Goal: Task Accomplishment & Management: Manage account settings

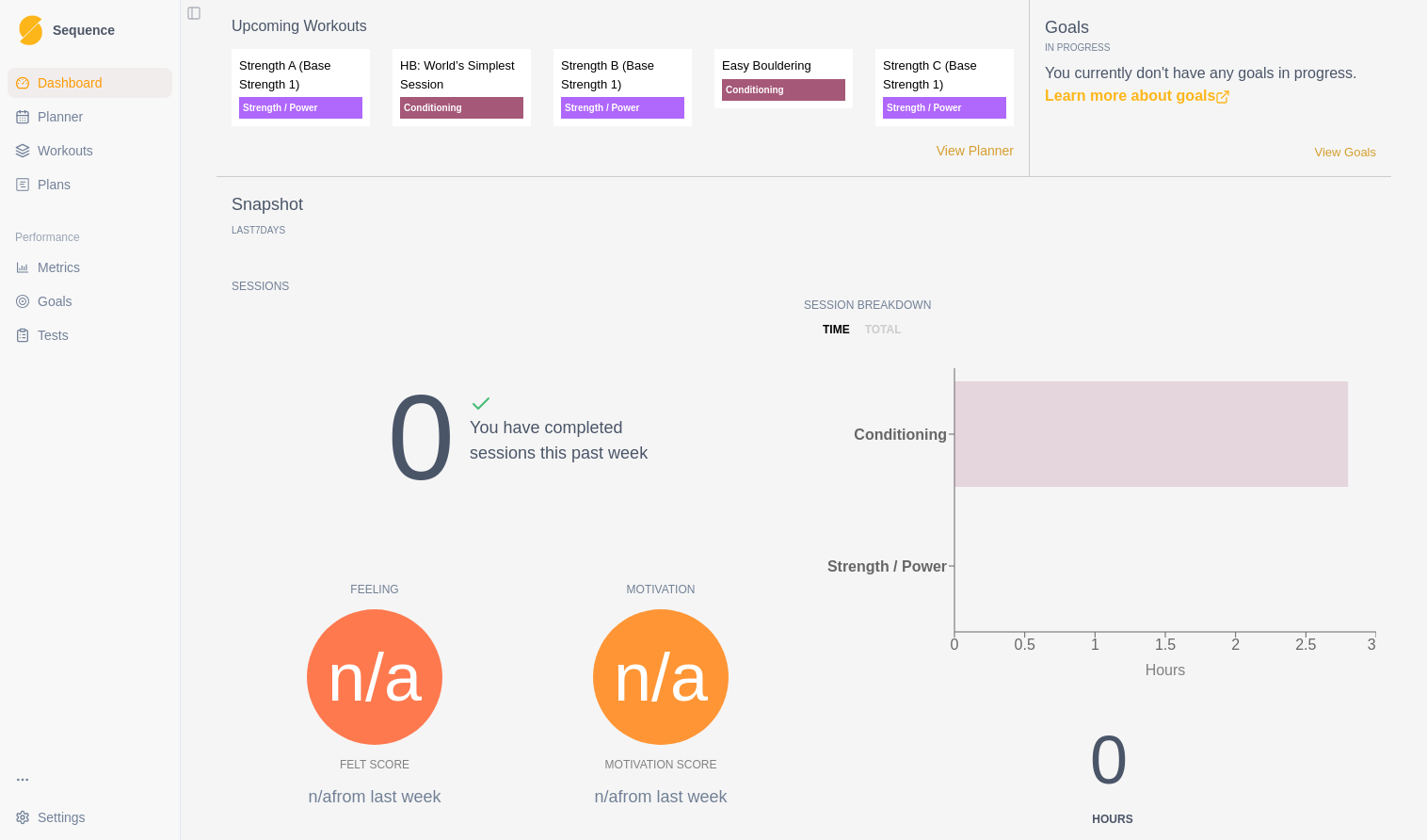
click at [43, 119] on span "Planner" at bounding box center [60, 117] width 45 height 19
select select "month"
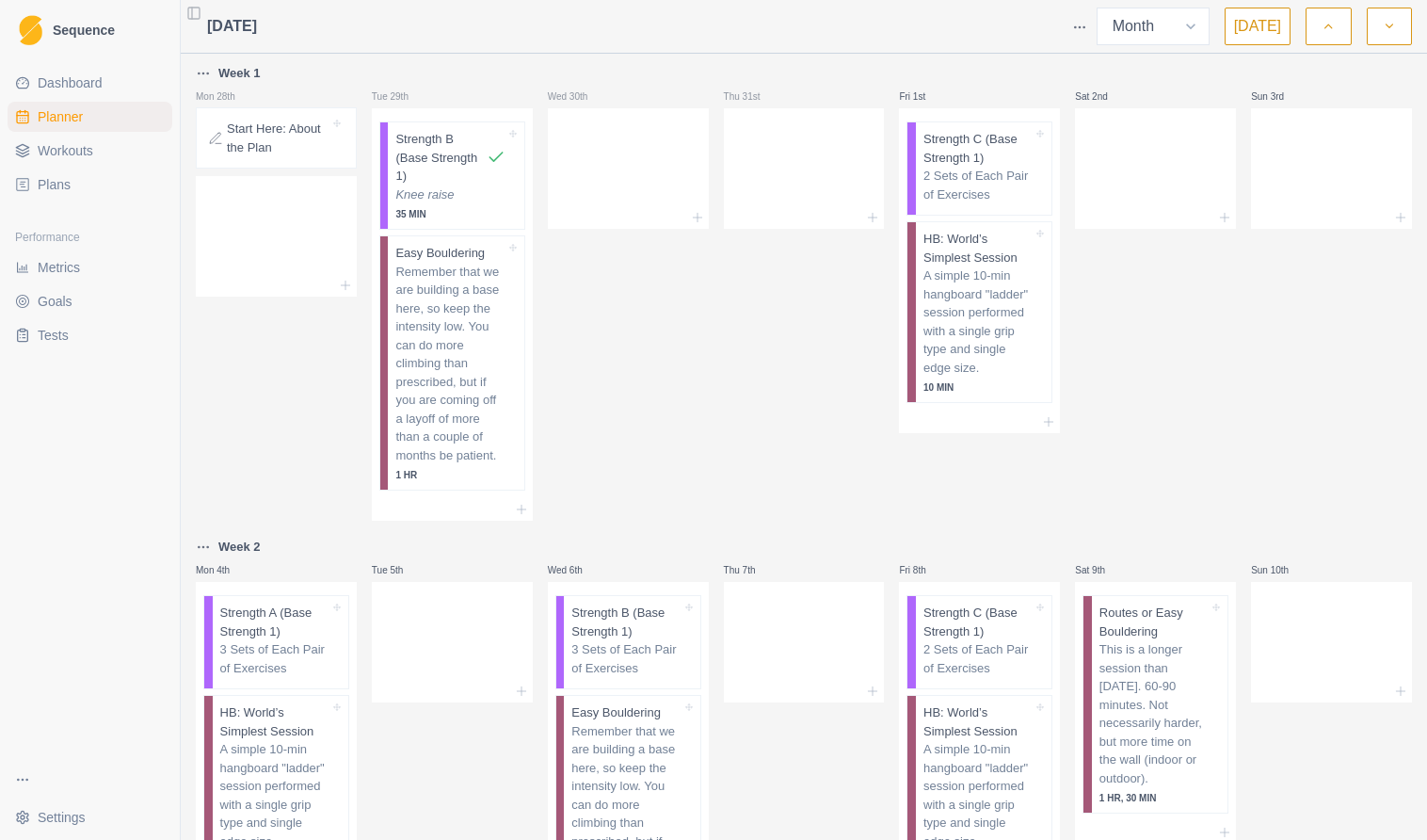
click at [58, 135] on link "Workouts" at bounding box center [90, 150] width 165 height 30
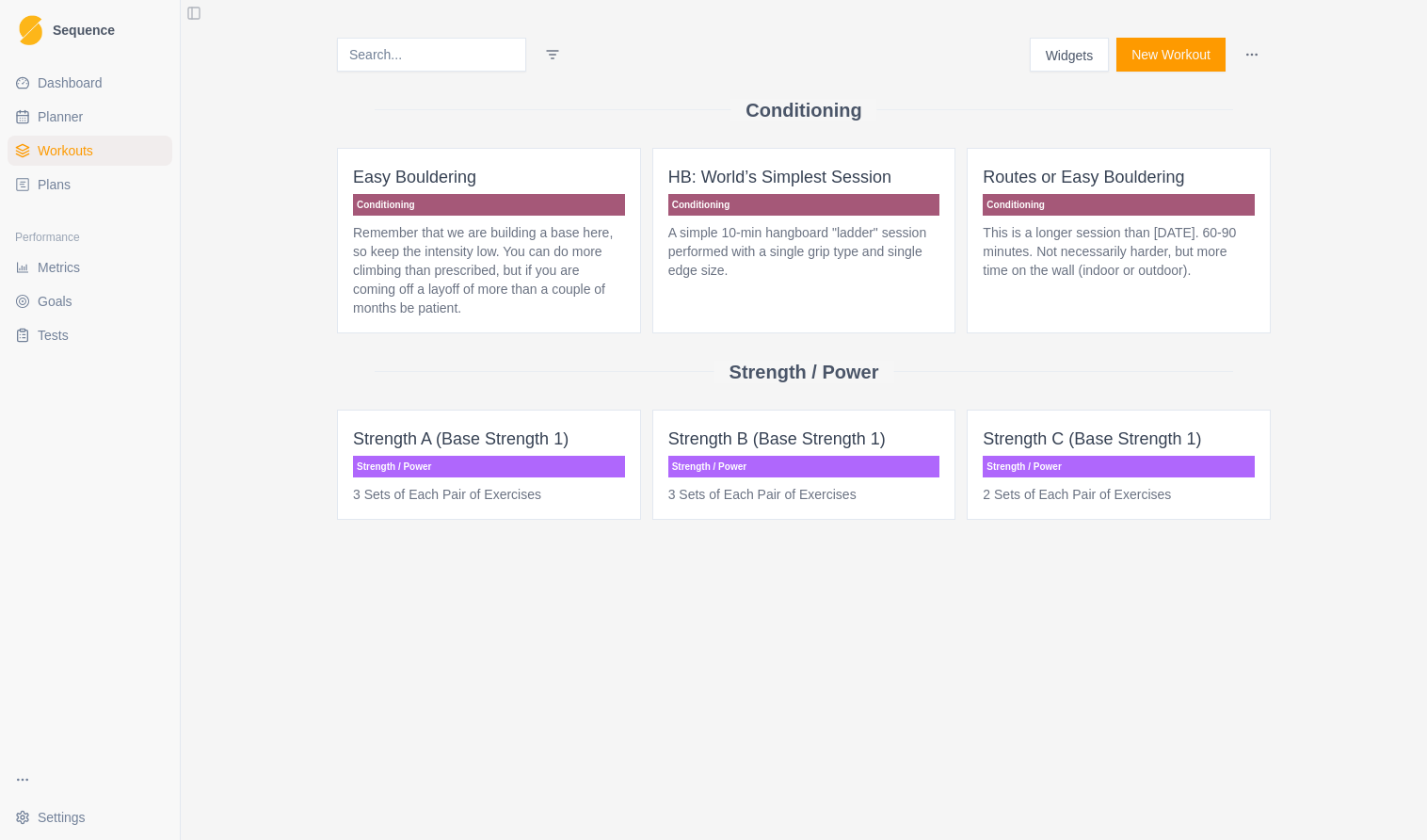
click at [77, 182] on link "Plans" at bounding box center [90, 184] width 165 height 30
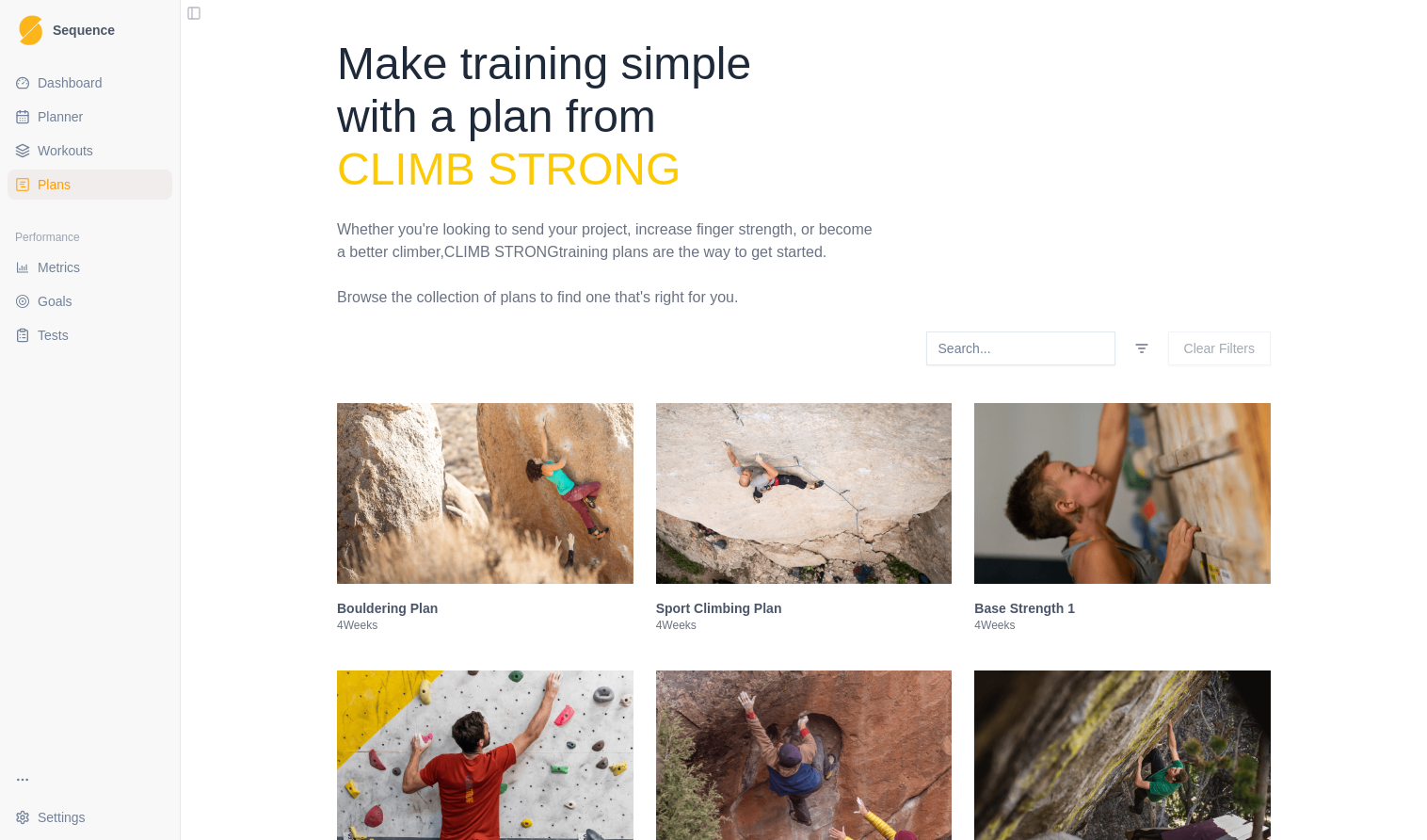
click at [78, 114] on span "Planner" at bounding box center [60, 117] width 45 height 19
select select "month"
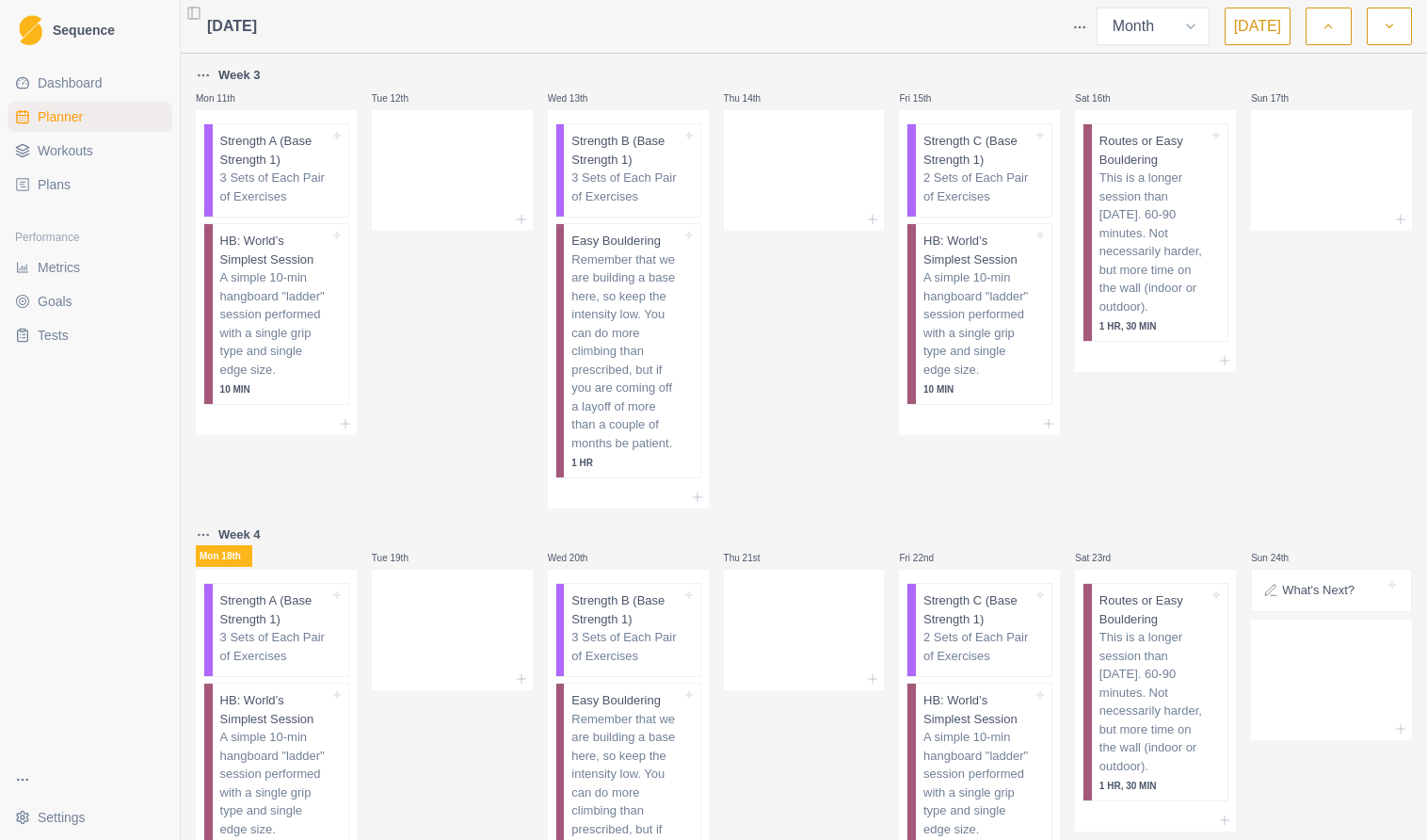
scroll to position [798, 0]
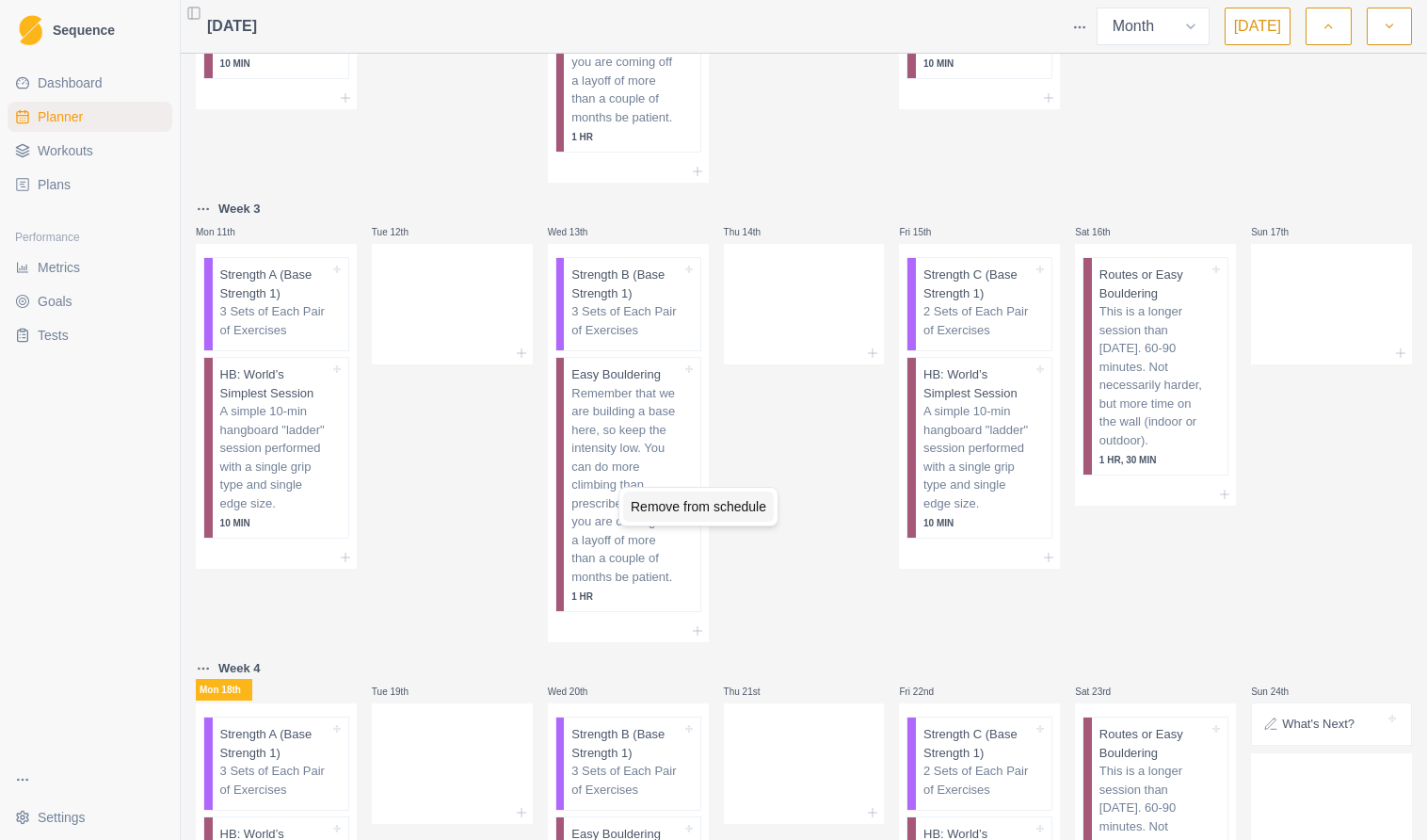
click at [687, 506] on div "Remove from schedule" at bounding box center [699, 506] width 150 height 30
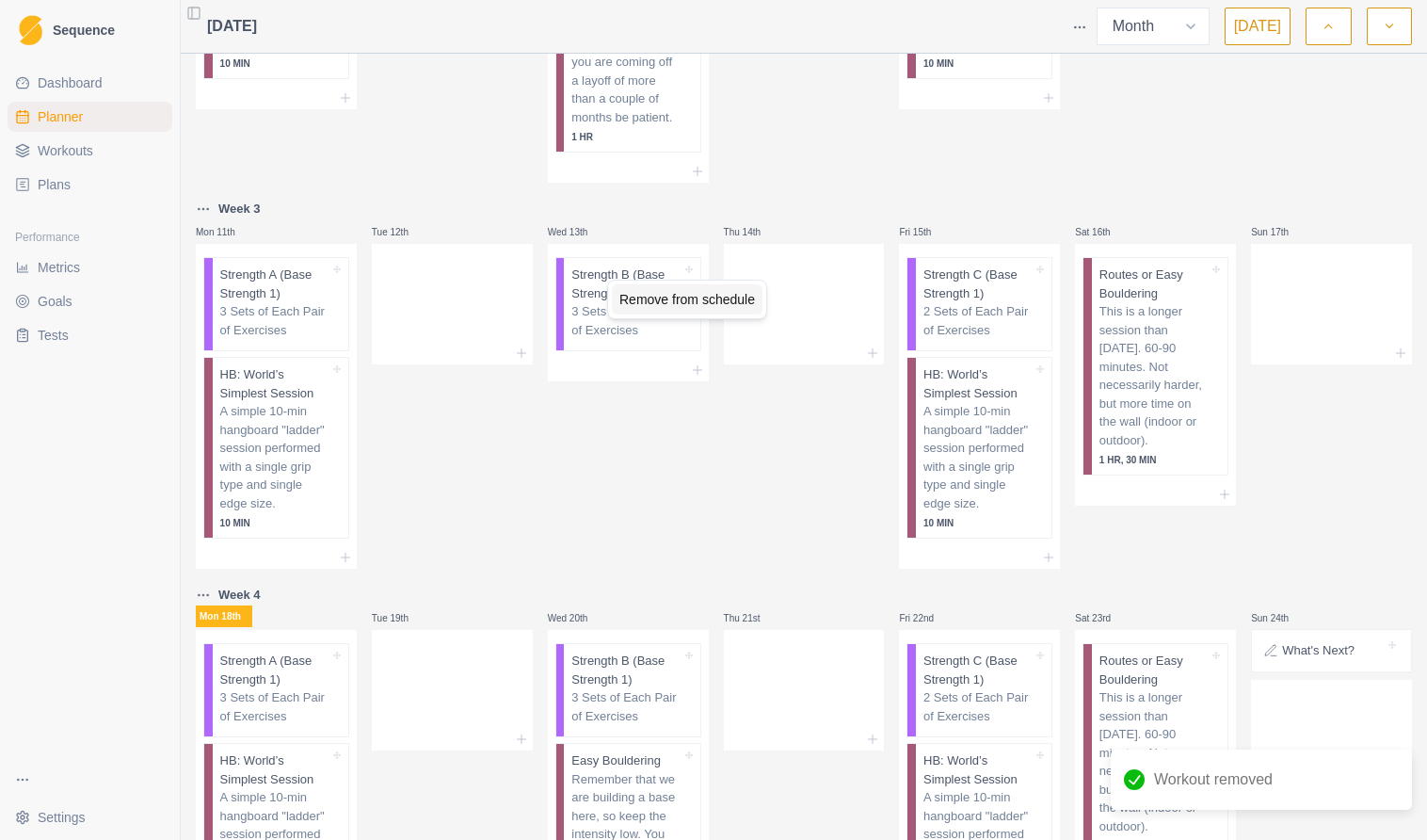
click at [656, 294] on div "Remove from schedule" at bounding box center [687, 299] width 150 height 30
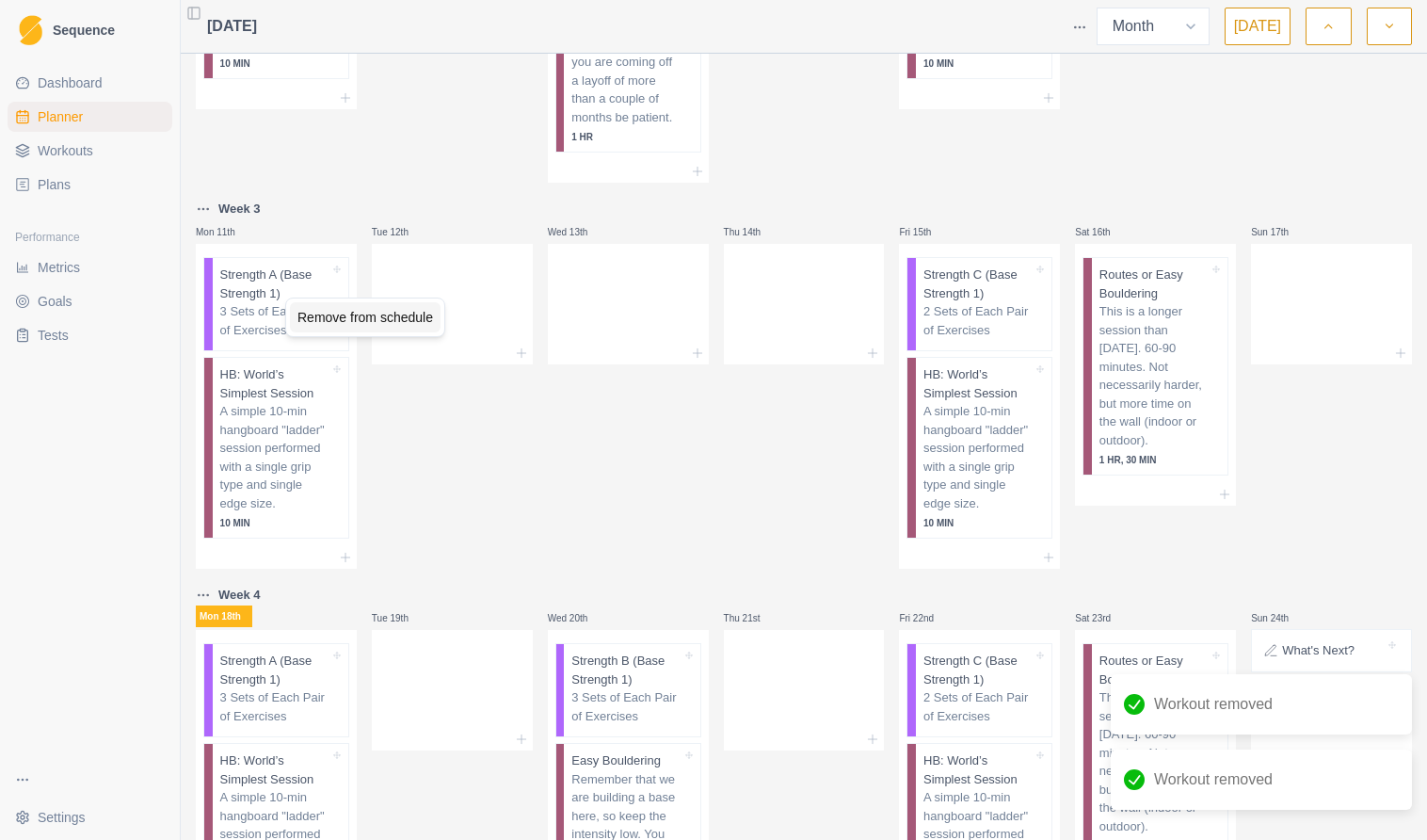
click at [343, 323] on div "Remove from schedule" at bounding box center [365, 317] width 150 height 30
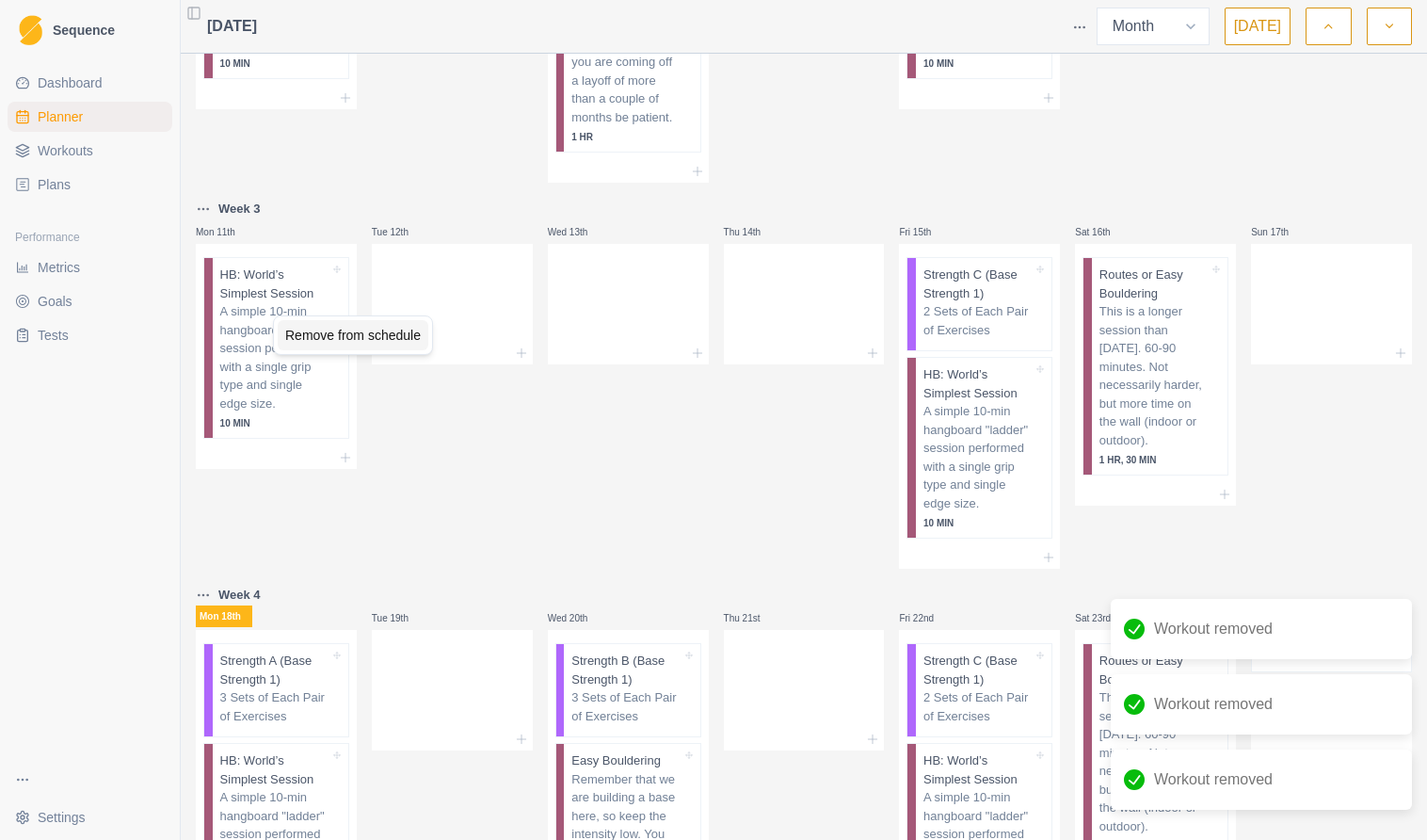
click at [361, 342] on div "Remove from schedule" at bounding box center [353, 335] width 150 height 30
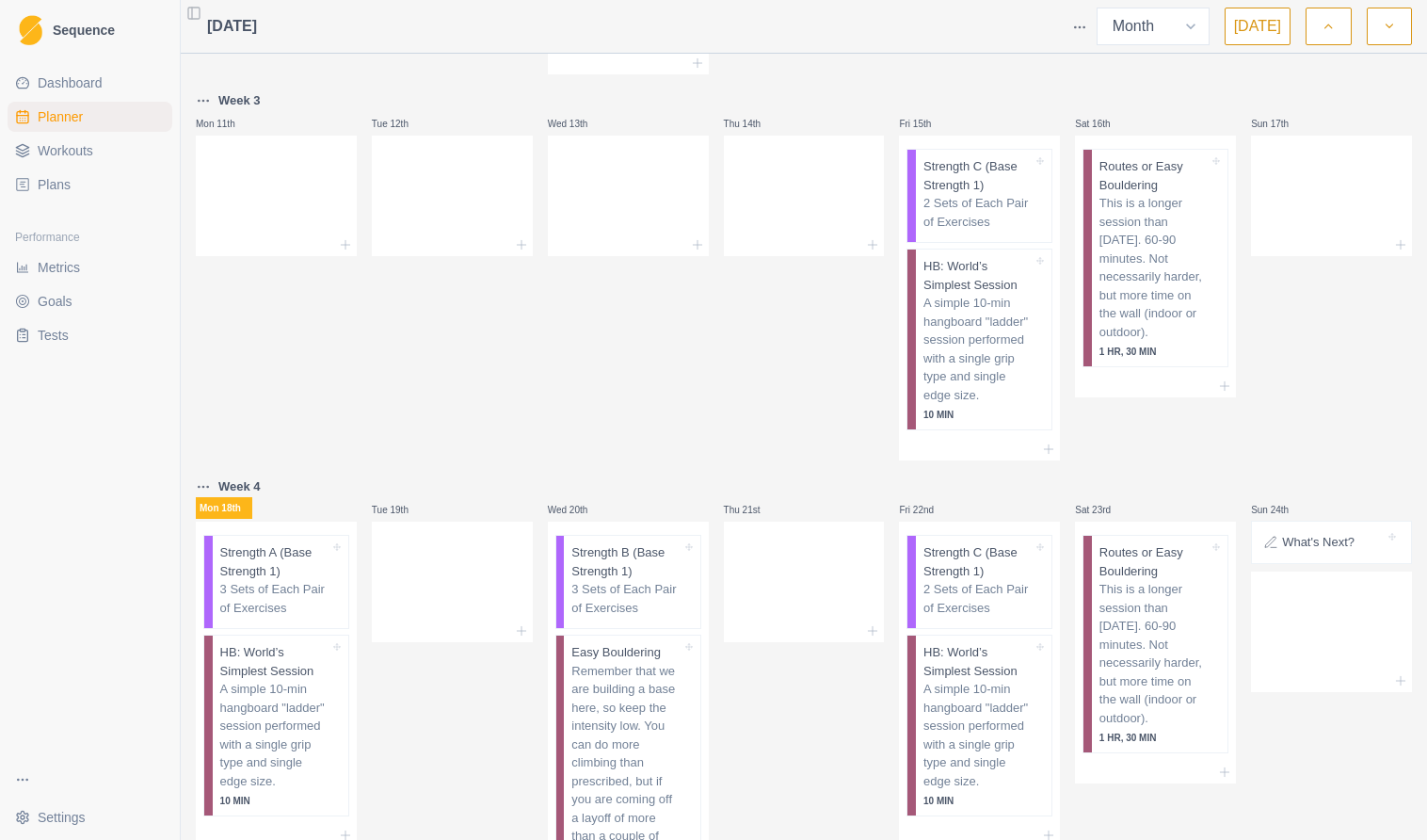
scroll to position [879, 0]
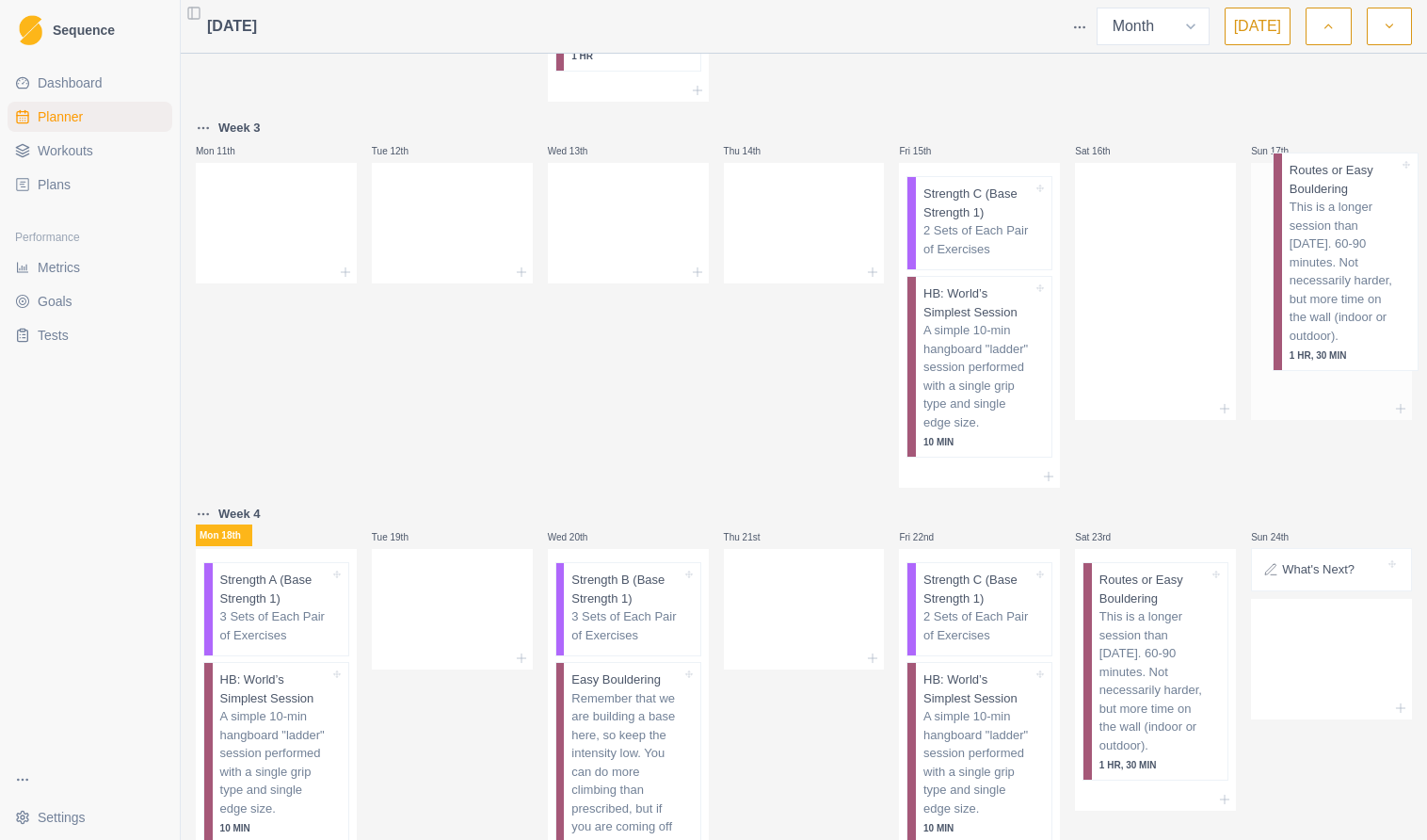
drag, startPoint x: 1128, startPoint y: 252, endPoint x: 1330, endPoint y: 244, distance: 202.2
click at [1330, 244] on div "Week 1 Mon 28th Start Here: About the Plan Tue 29th Strength B (Base Strength 1…" at bounding box center [803, 156] width 1217 height 1945
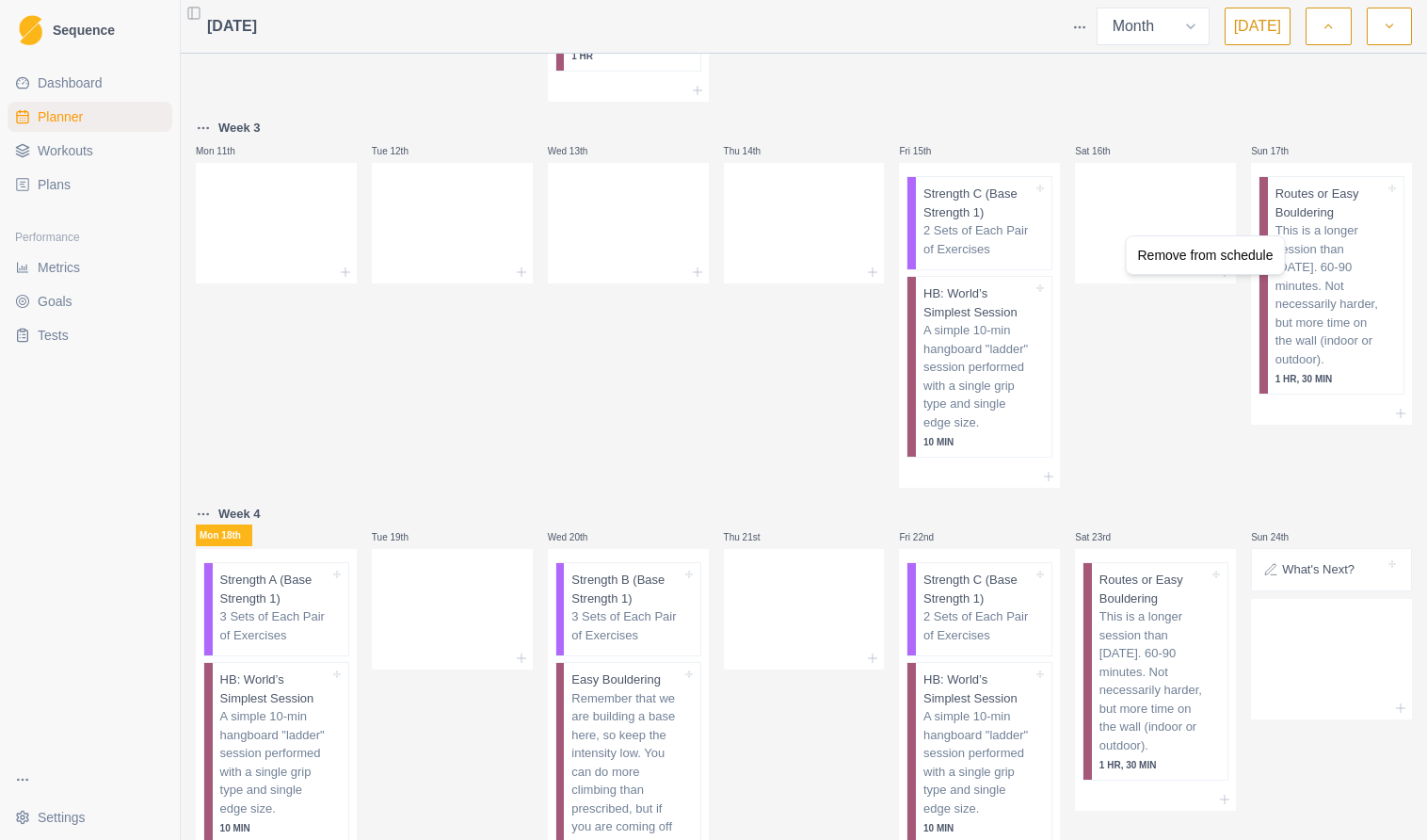
click at [1360, 210] on html "Sequence Dashboard Planner Workouts Plans Performance Metrics Goals Tests Setti…" at bounding box center [714, 420] width 1427 height 840
click at [1360, 221] on p "This is a longer session than [DATE]. 60-90 minutes. Not necessarily harder, bu…" at bounding box center [1330, 294] width 109 height 147
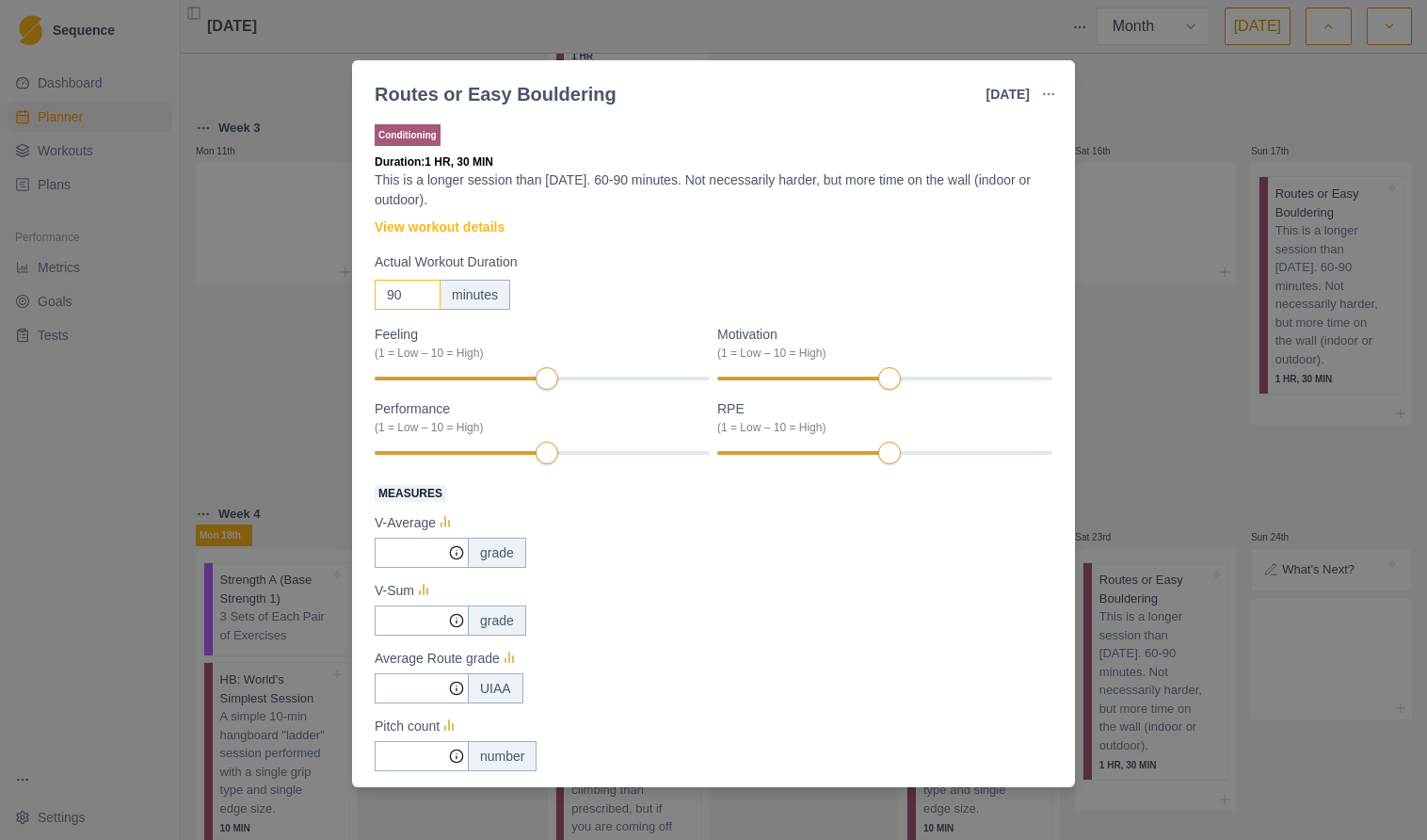
click at [392, 300] on input "90" at bounding box center [407, 294] width 66 height 30
type input "45"
click at [808, 351] on div "(1 = Low – 10 = High)" at bounding box center [880, 353] width 324 height 17
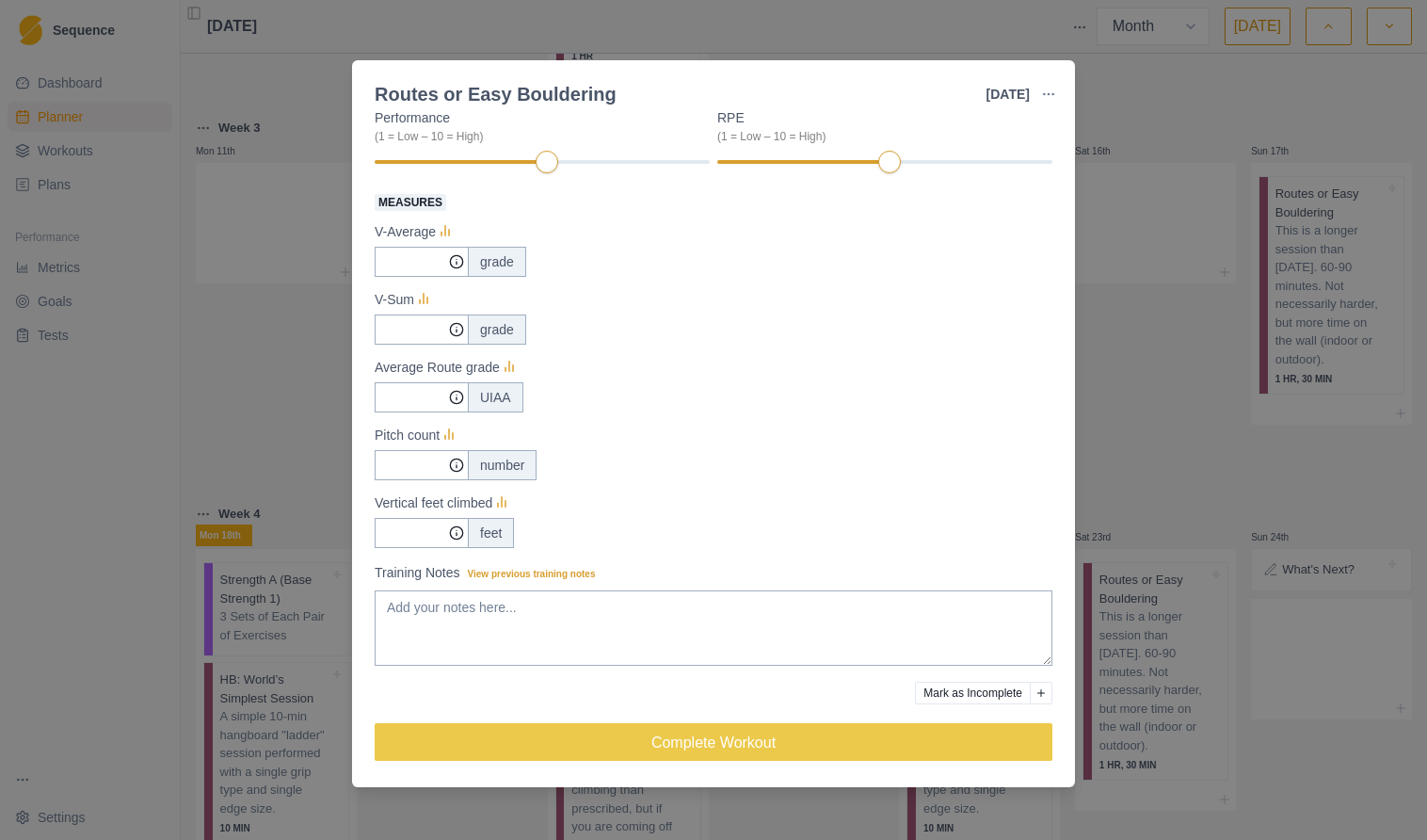
scroll to position [292, 0]
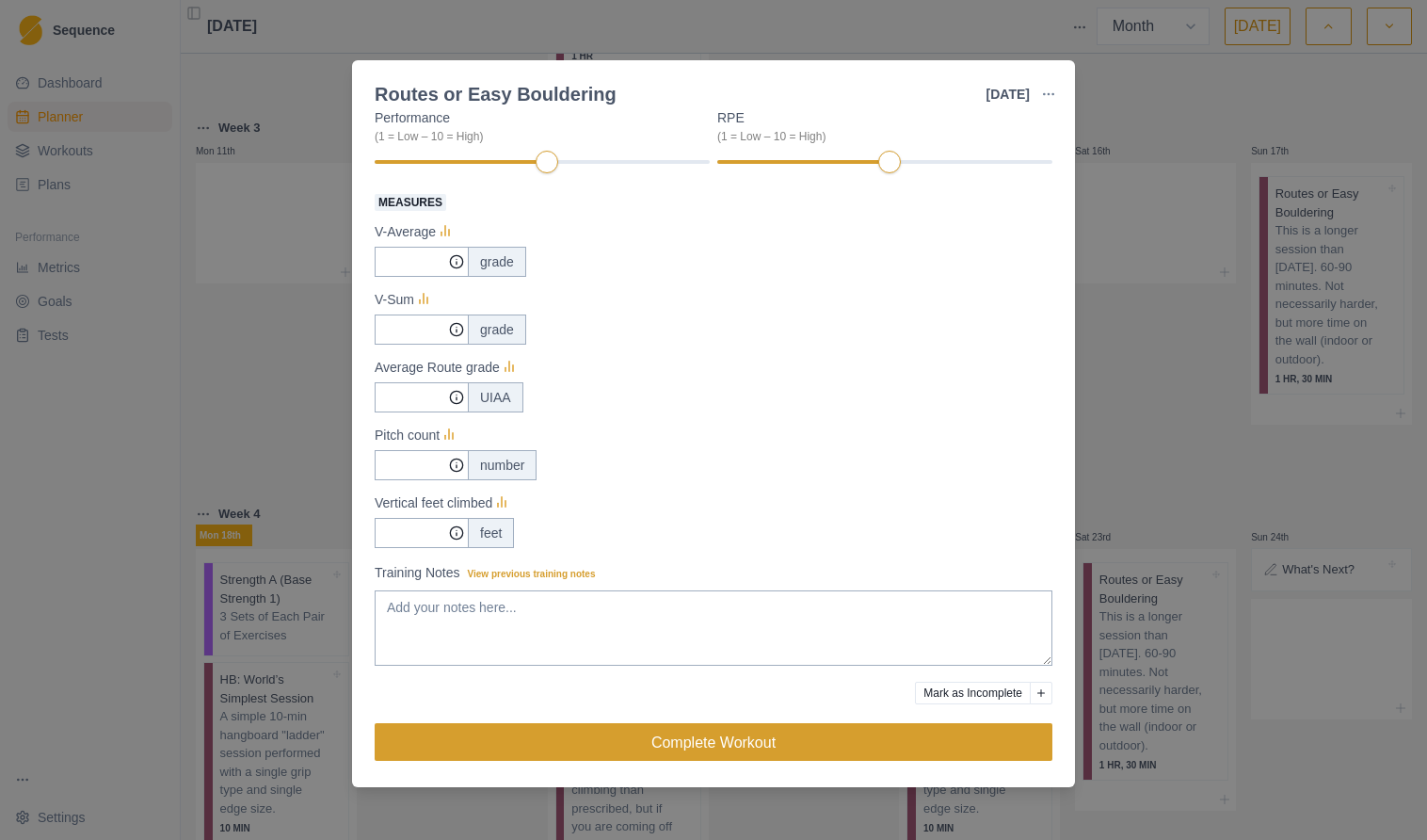
click at [705, 755] on button "Complete Workout" at bounding box center [714, 742] width 678 height 38
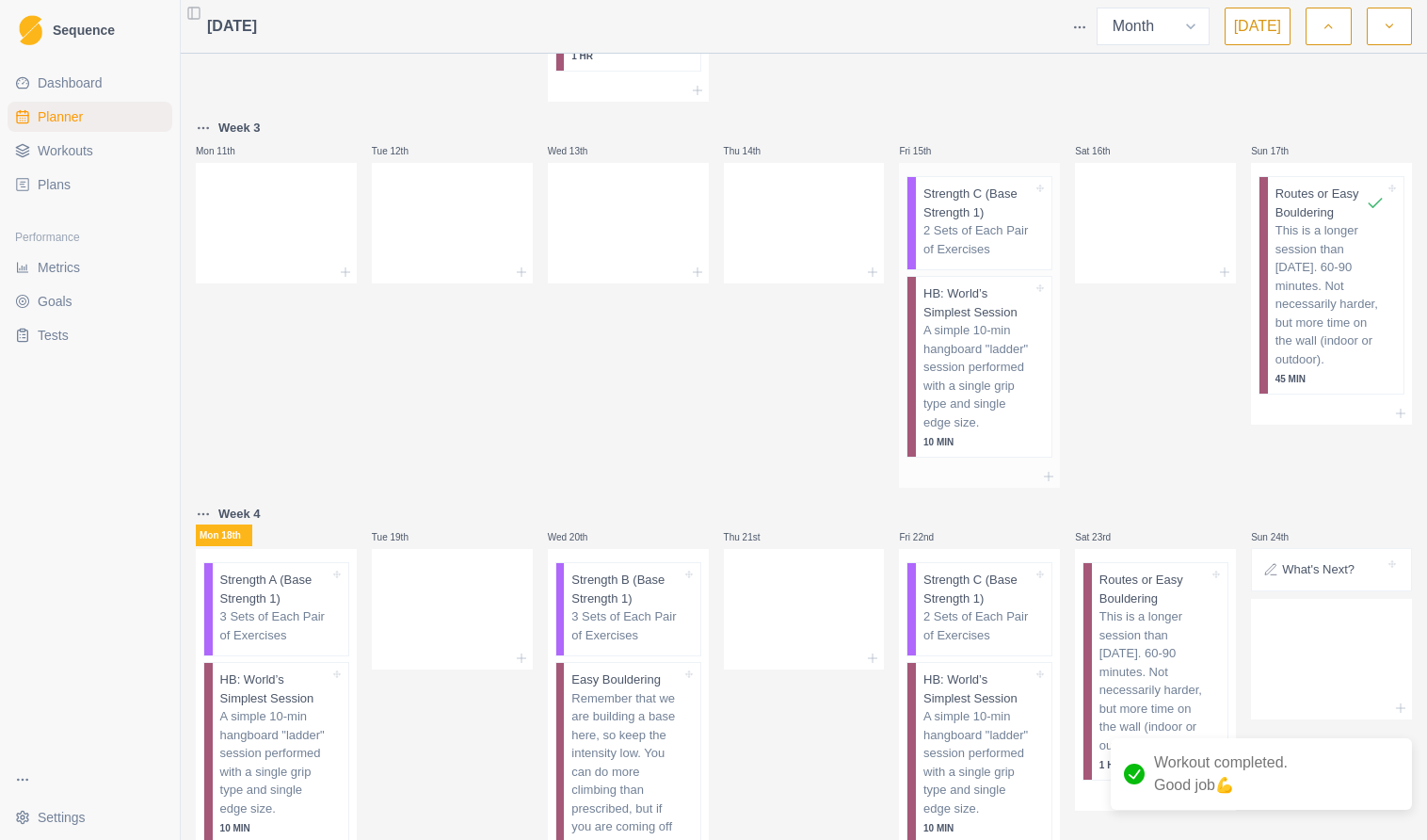
click at [982, 221] on p "2 Sets of Each Pair of Exercises" at bounding box center [977, 239] width 109 height 37
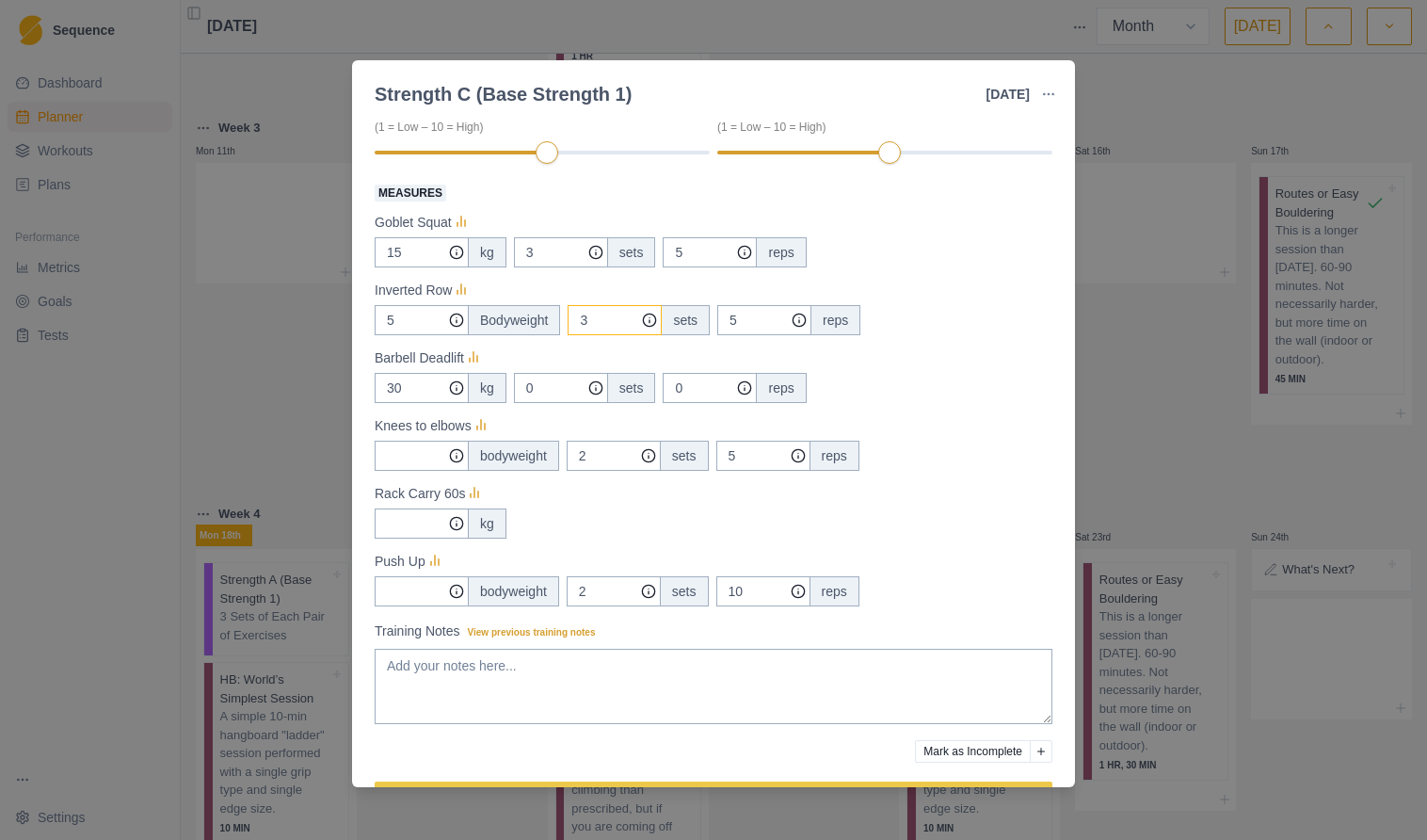
scroll to position [322, 0]
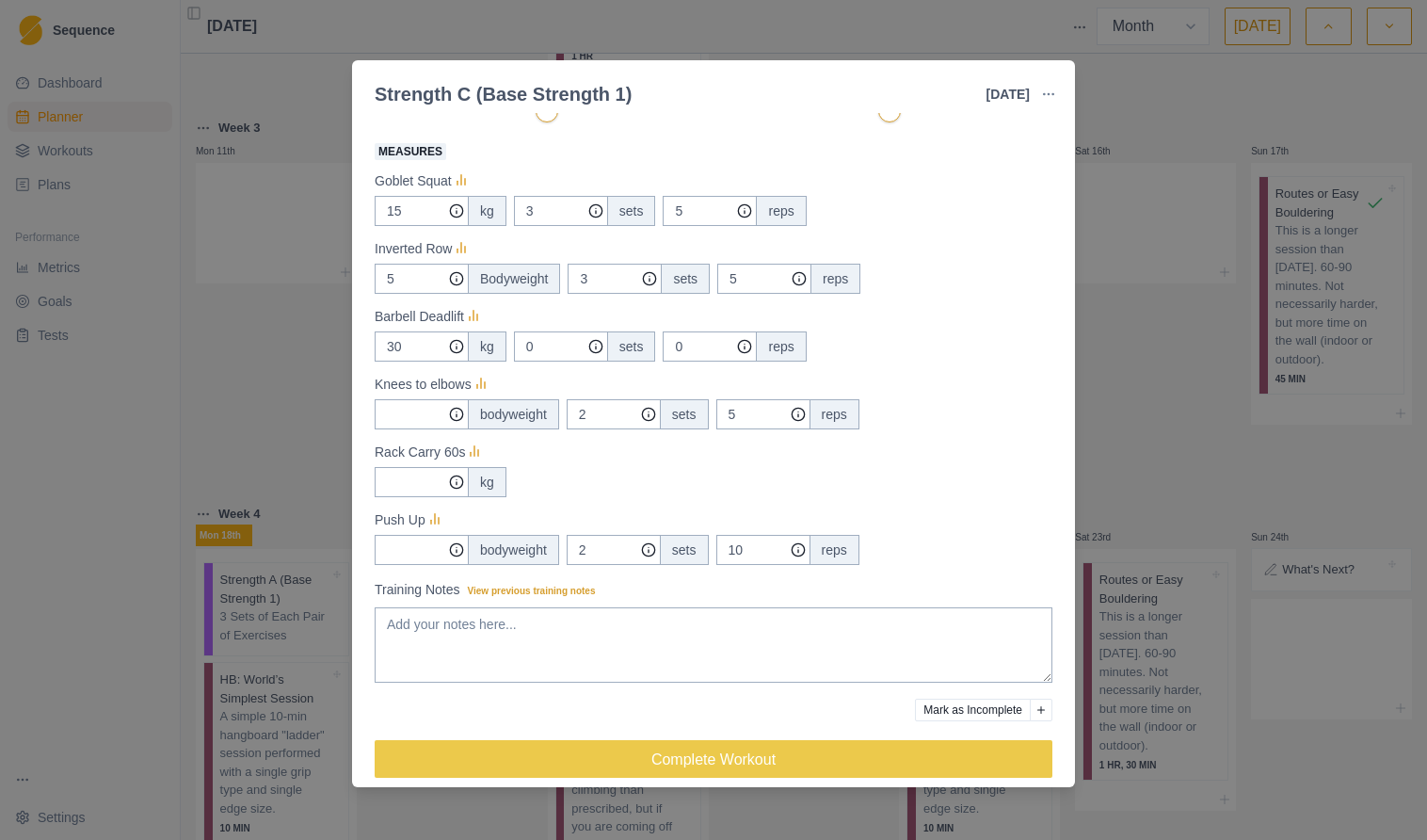
click at [1117, 366] on div "Strength C (Base Strength 1) [DATE] Link To Goal View Workout Metrics Edit Orig…" at bounding box center [714, 420] width 1427 height 840
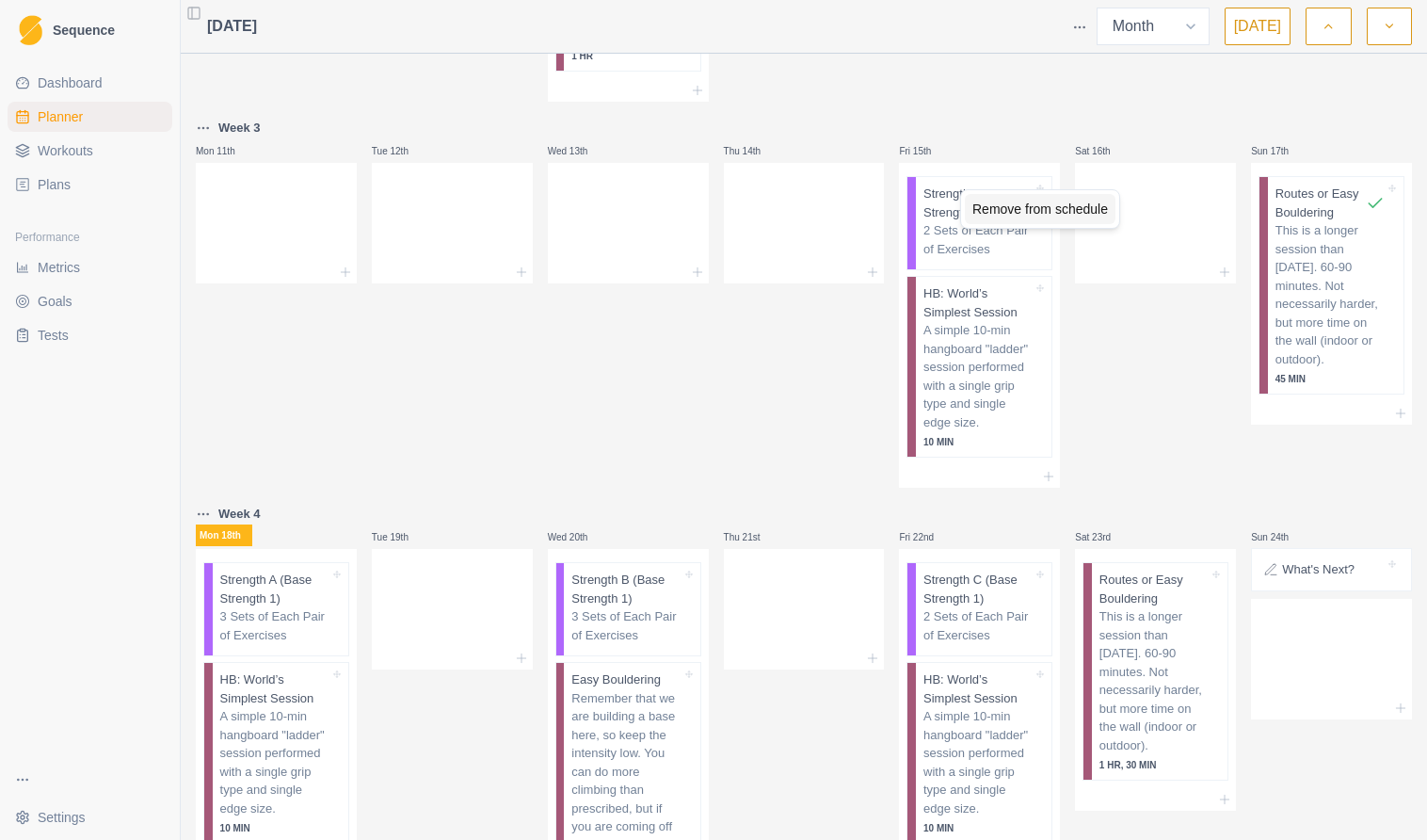
click at [1000, 207] on div "Remove from schedule" at bounding box center [1040, 209] width 150 height 30
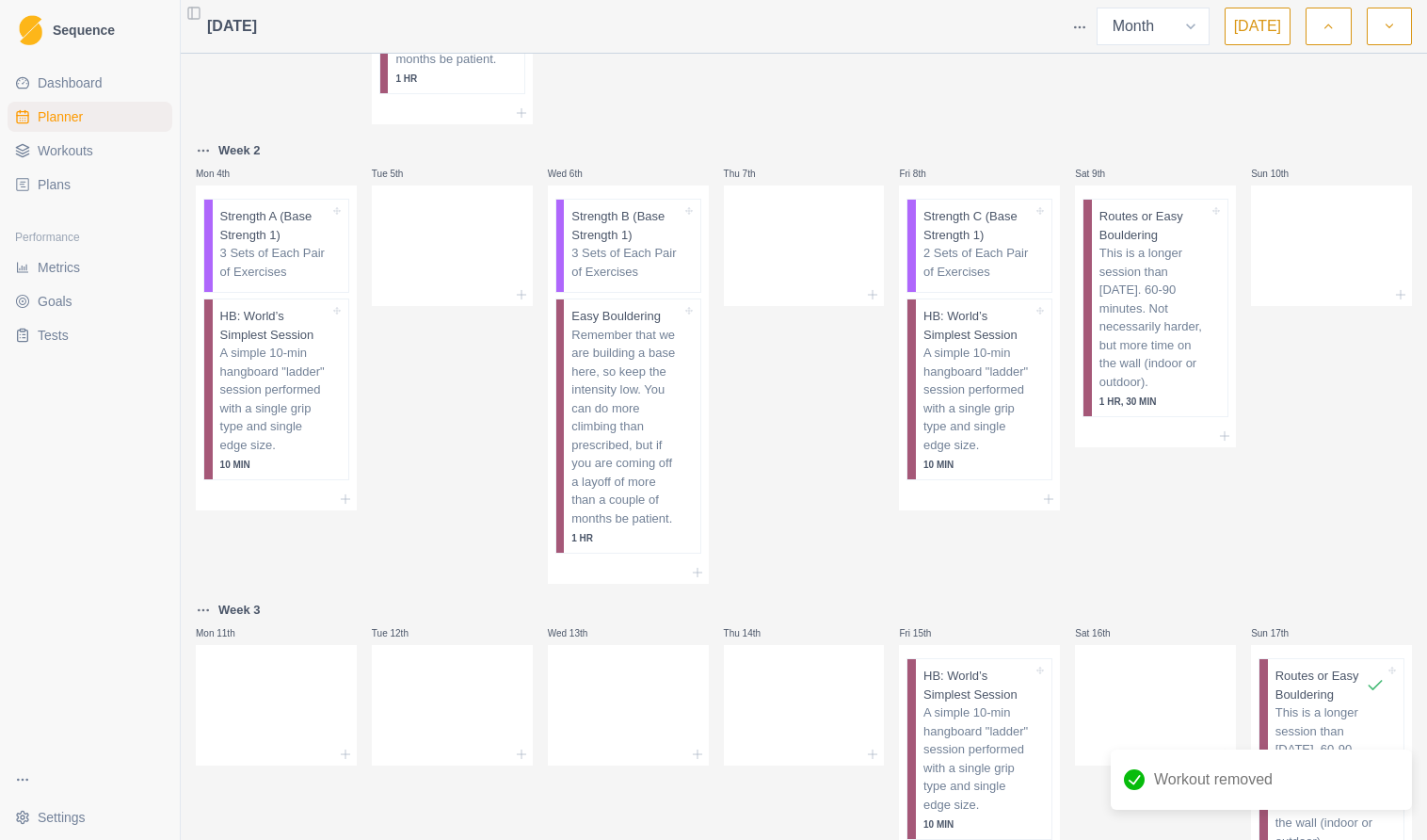
scroll to position [378, 0]
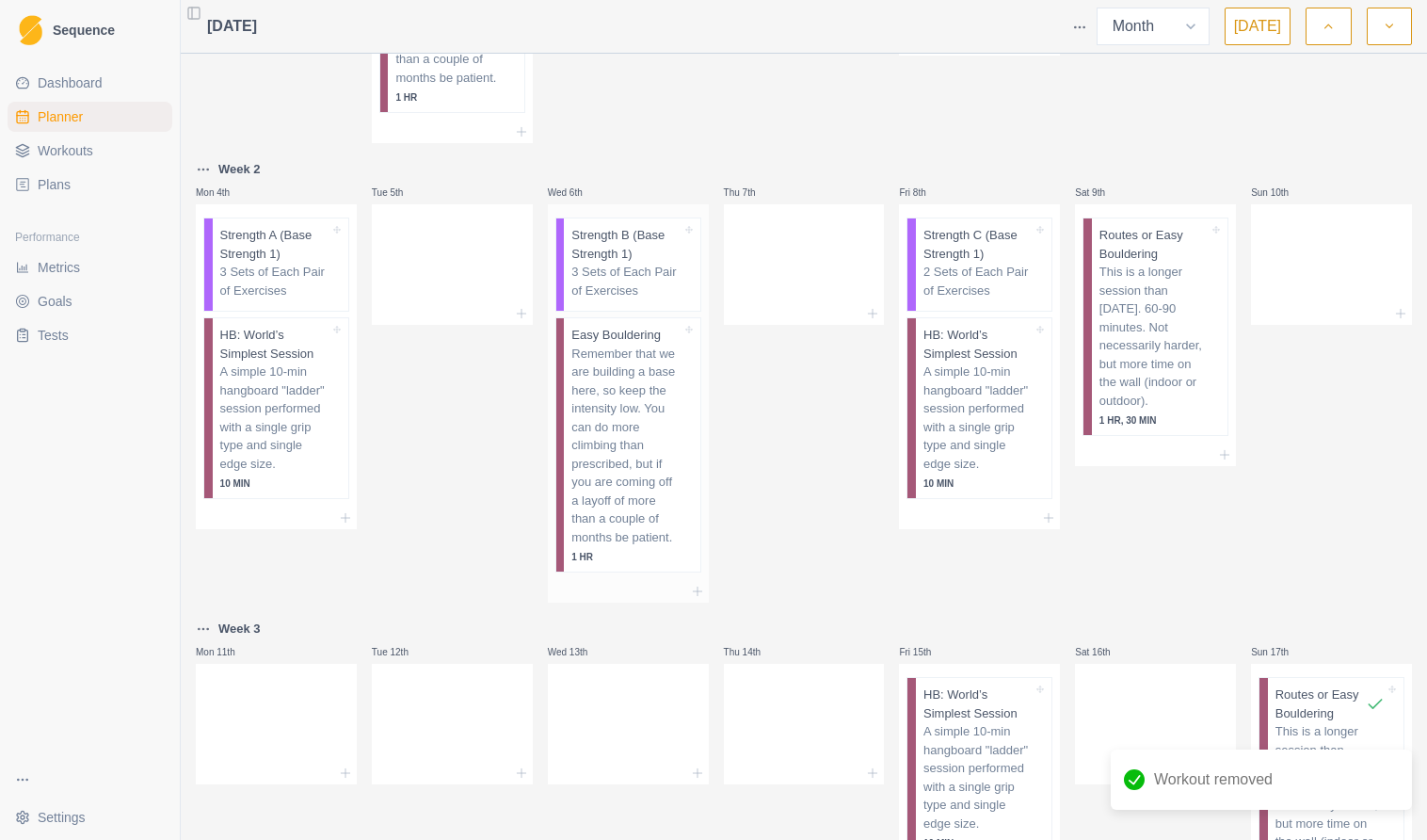
click at [635, 263] on p "3 Sets of Each Pair of Exercises" at bounding box center [626, 281] width 109 height 37
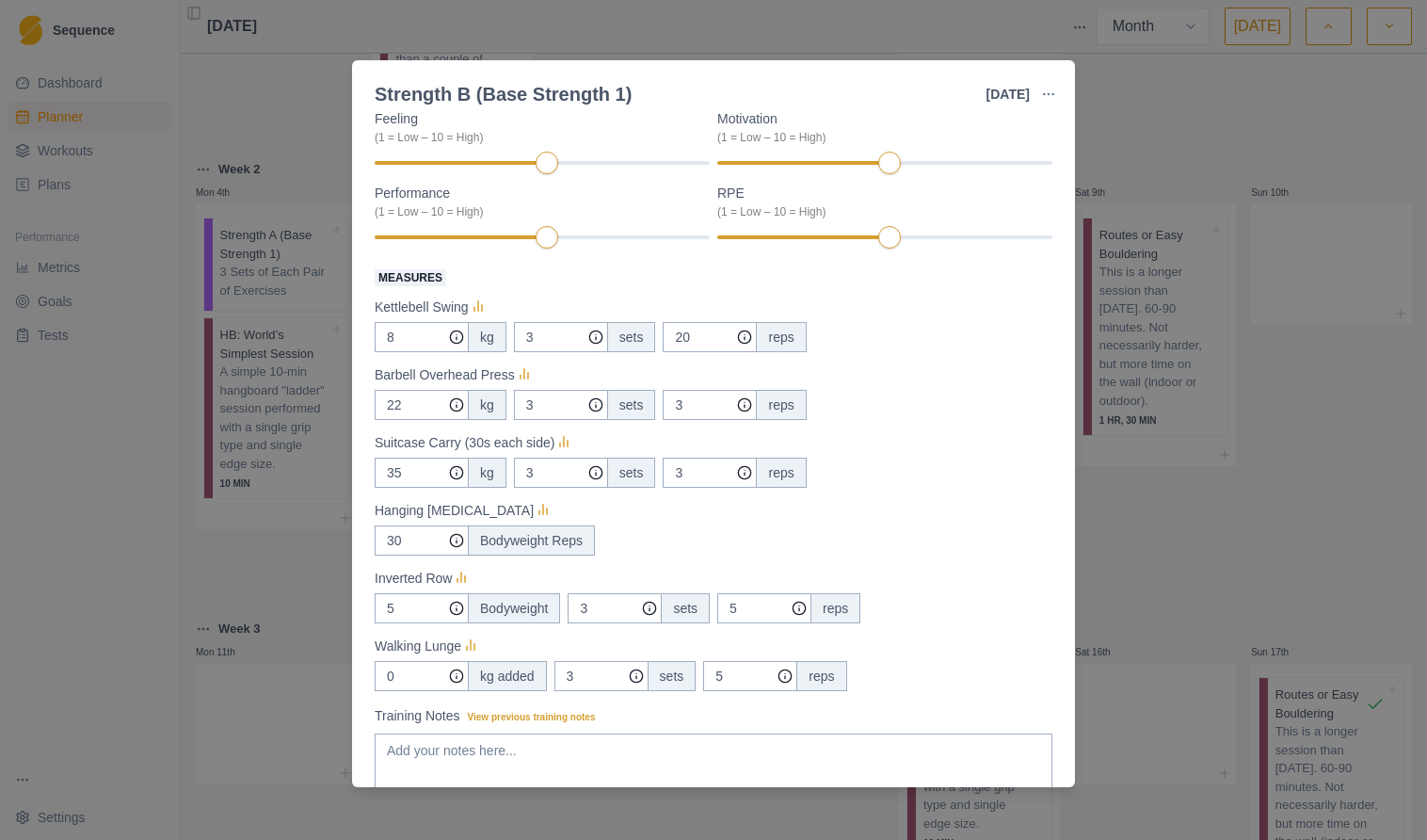
scroll to position [204, 0]
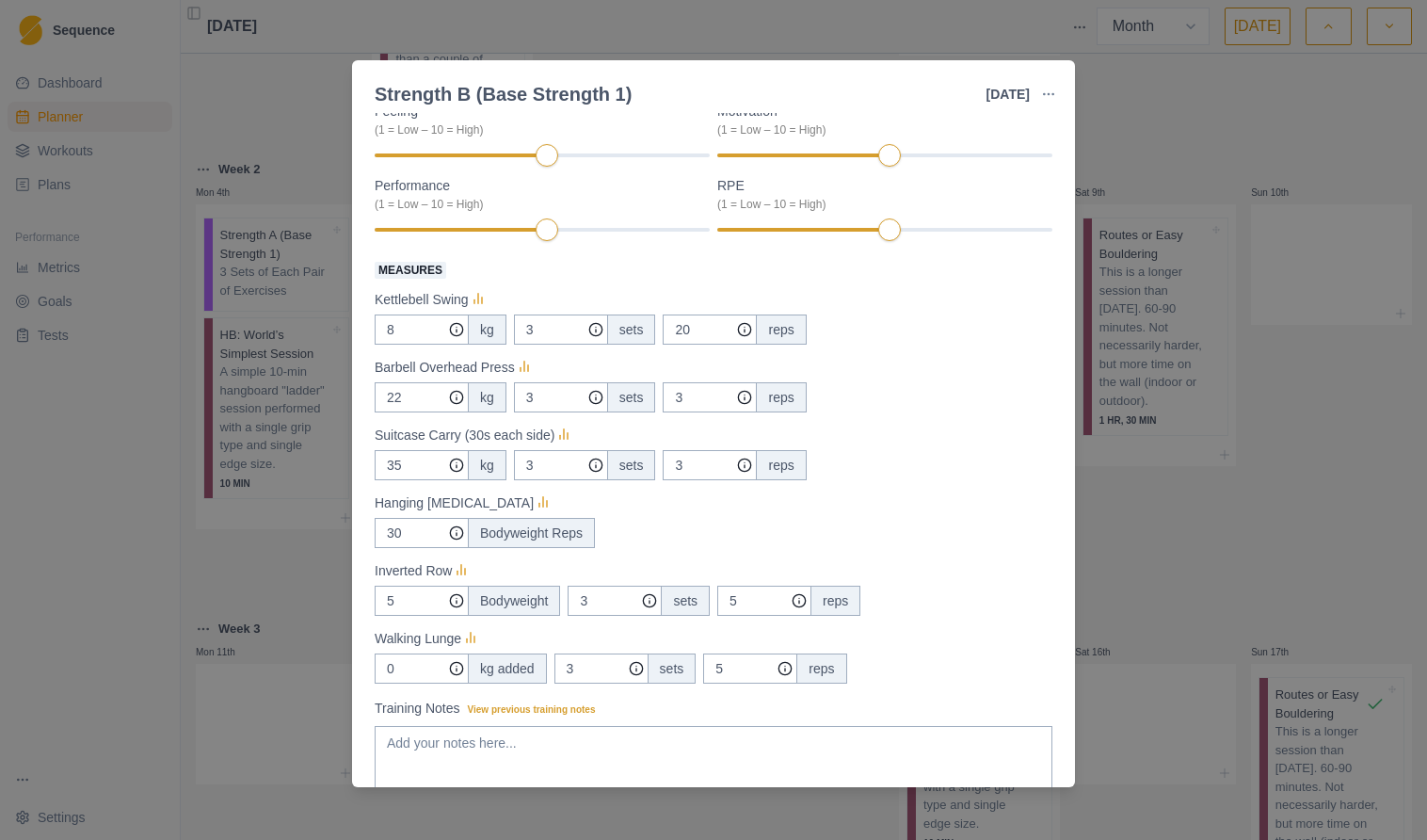
click at [301, 571] on div "Strength B (Base Strength 1) [DATE] Link To Goal View Workout Metrics Edit Orig…" at bounding box center [714, 420] width 1427 height 840
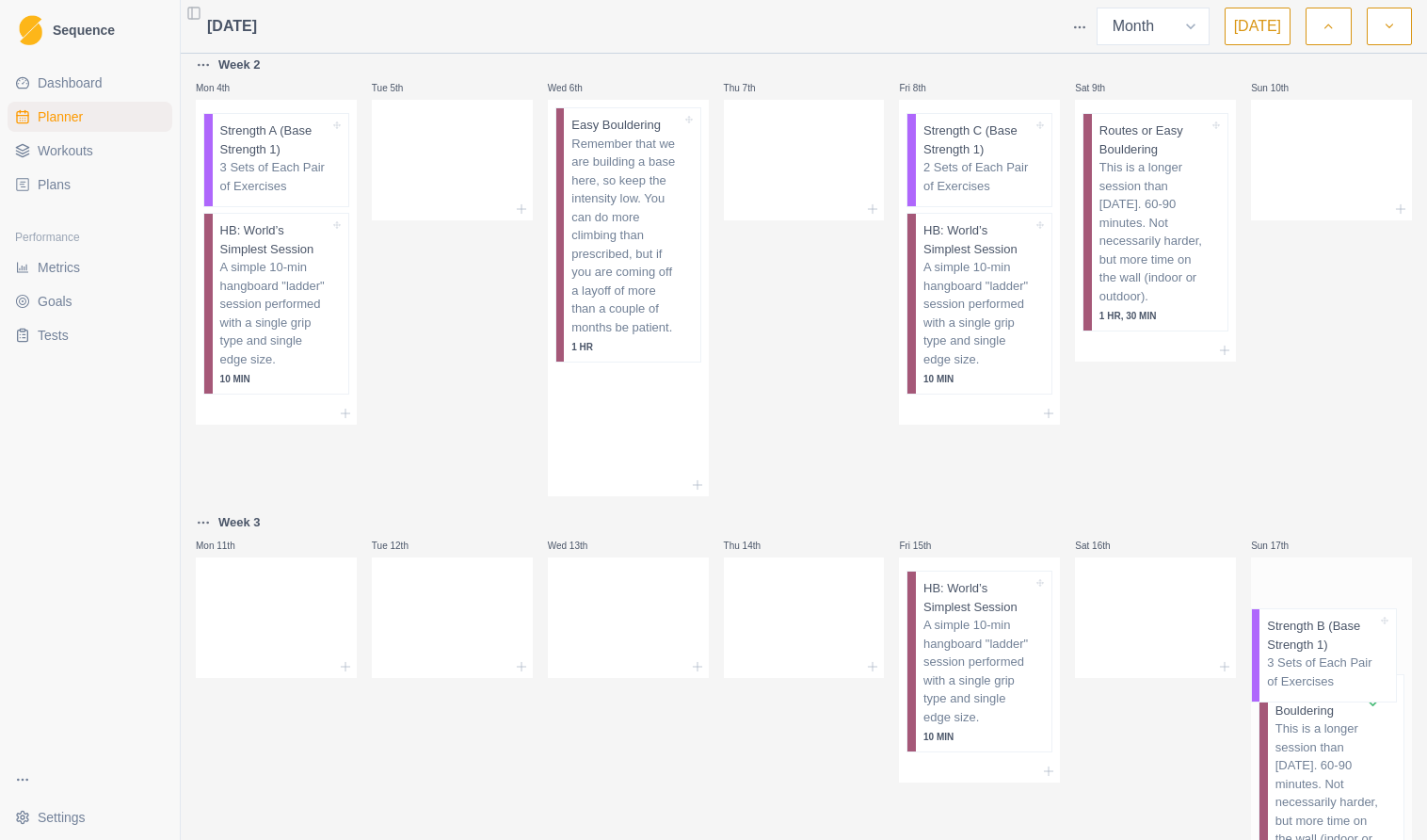
scroll to position [485, 0]
drag, startPoint x: 617, startPoint y: 252, endPoint x: 1320, endPoint y: 582, distance: 776.6
click at [1320, 582] on div "Week 1 Mon 28th Start Here: About the Plan Tue 29th Strength B (Base Strength 1…" at bounding box center [803, 568] width 1217 height 1983
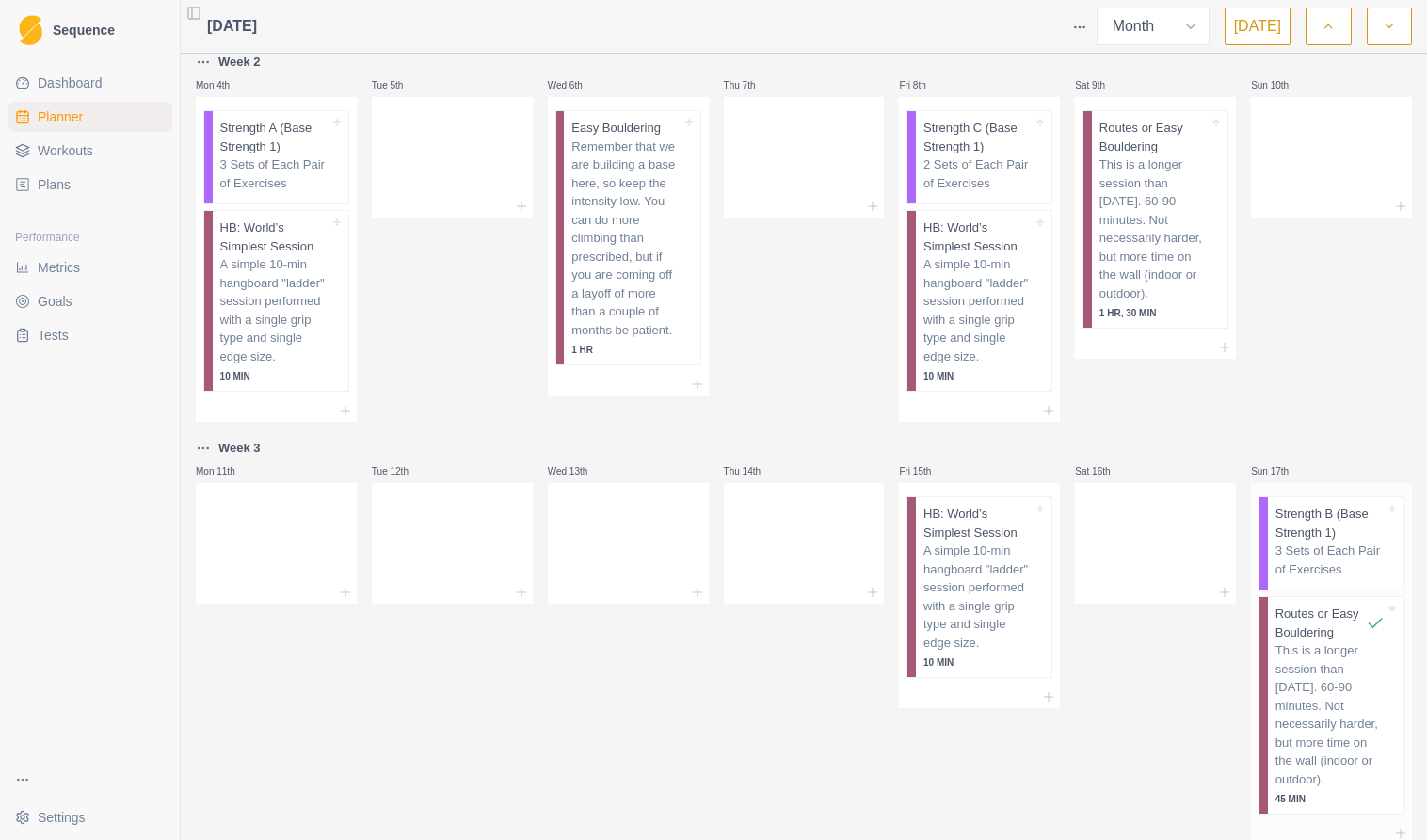
click at [1300, 534] on p "Strength B (Base Strength 1)" at bounding box center [1330, 523] width 109 height 37
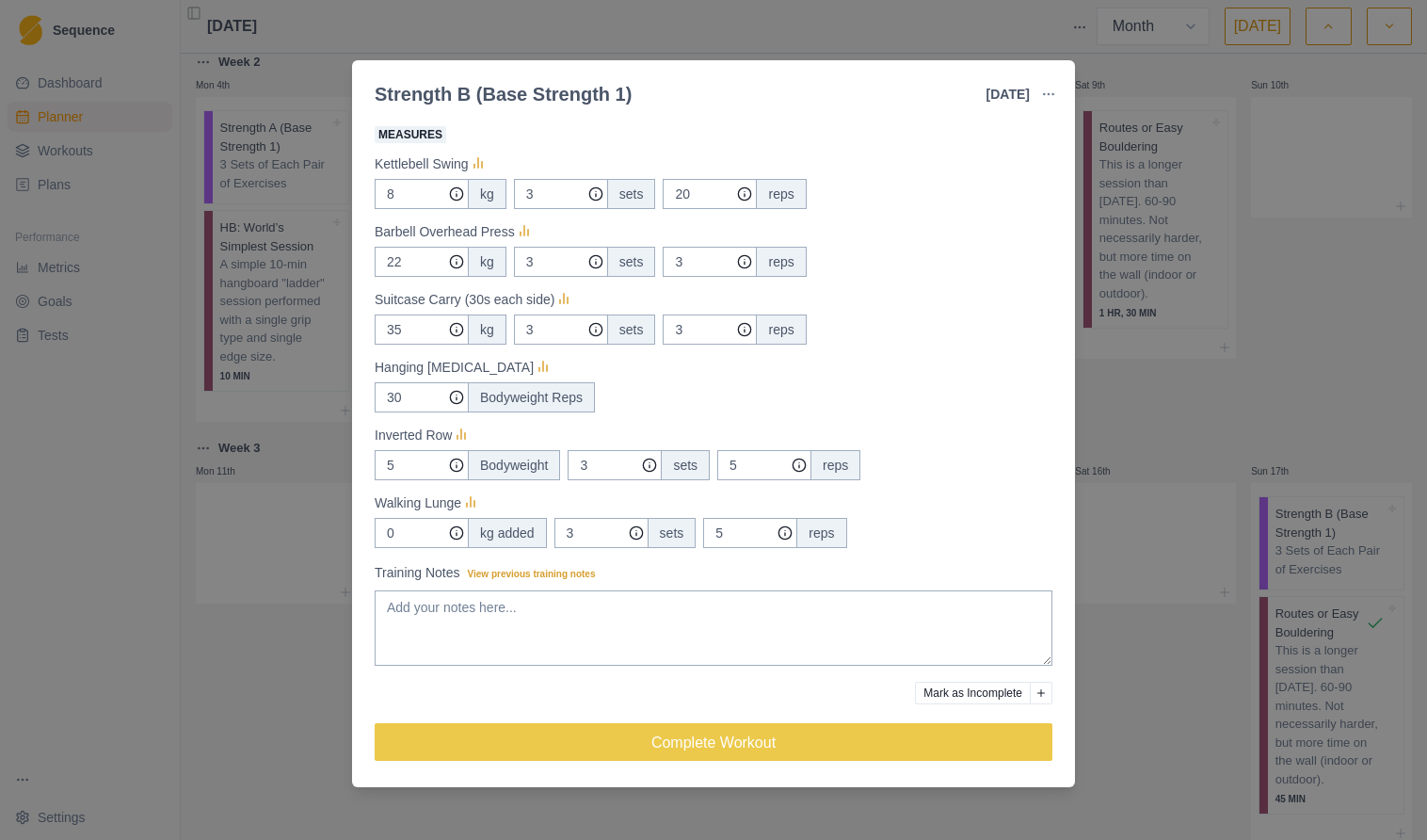
scroll to position [340, 0]
click at [416, 209] on input "0" at bounding box center [421, 194] width 94 height 30
type input "12"
click at [613, 618] on textarea "Training Notes View previous training notes" at bounding box center [714, 628] width 678 height 75
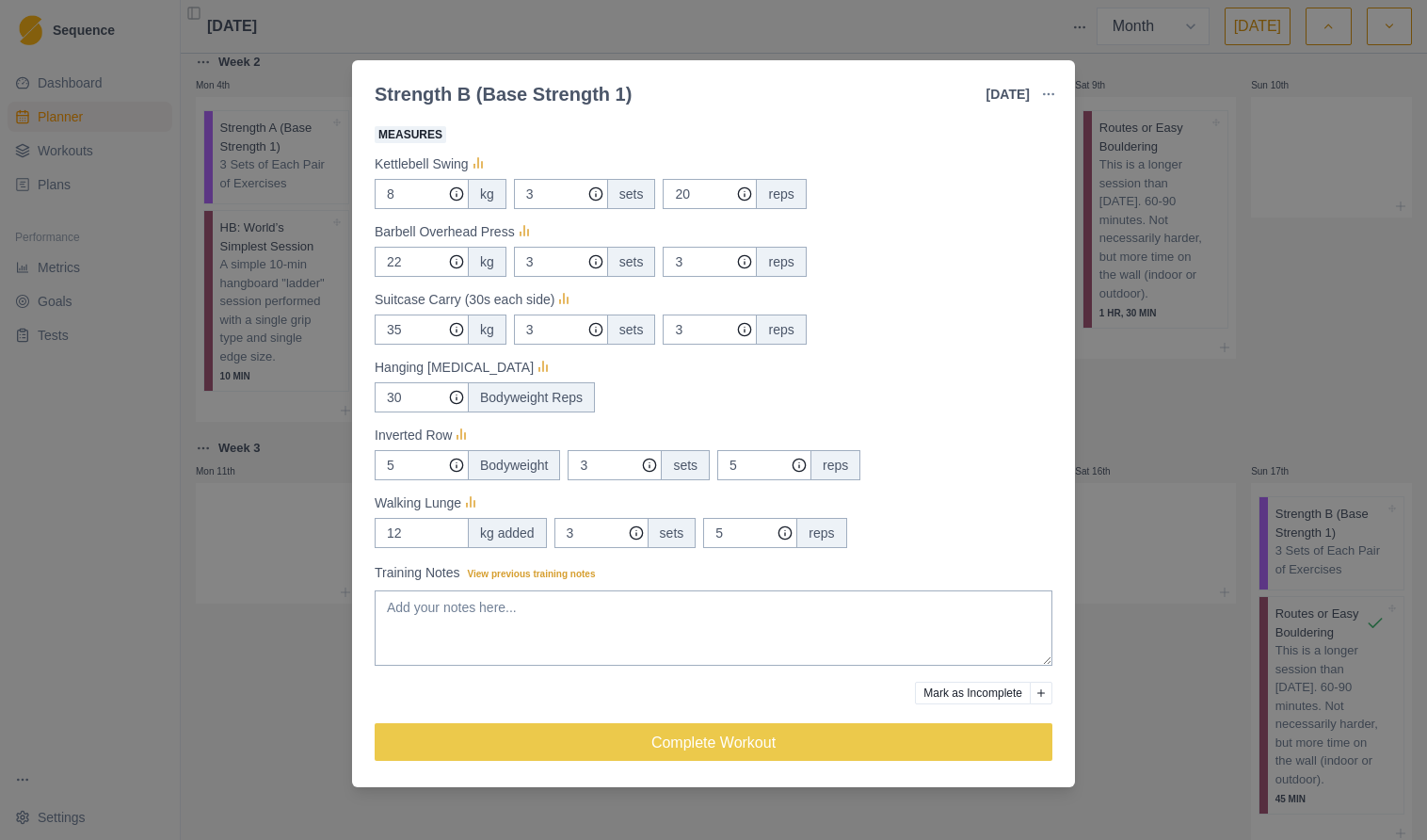
click at [757, 209] on input "5" at bounding box center [710, 194] width 94 height 30
type input "10"
click at [724, 407] on div "30 Bodyweight Reps" at bounding box center [714, 397] width 678 height 30
click at [418, 209] on input "35" at bounding box center [421, 194] width 94 height 30
type input "34"
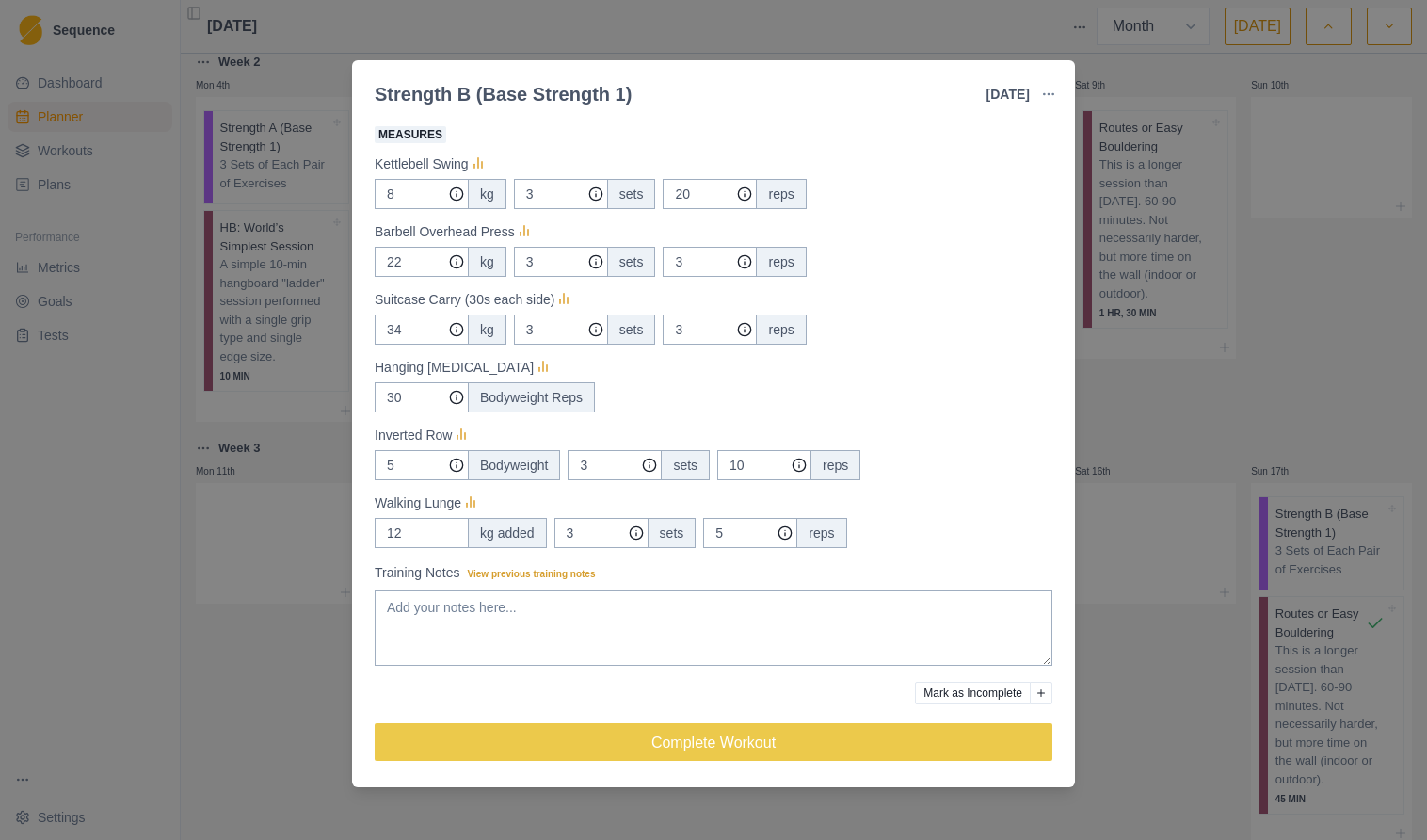
click at [705, 405] on div "30 Bodyweight Reps" at bounding box center [714, 397] width 678 height 30
click at [569, 301] on icon at bounding box center [563, 299] width 19 height 19
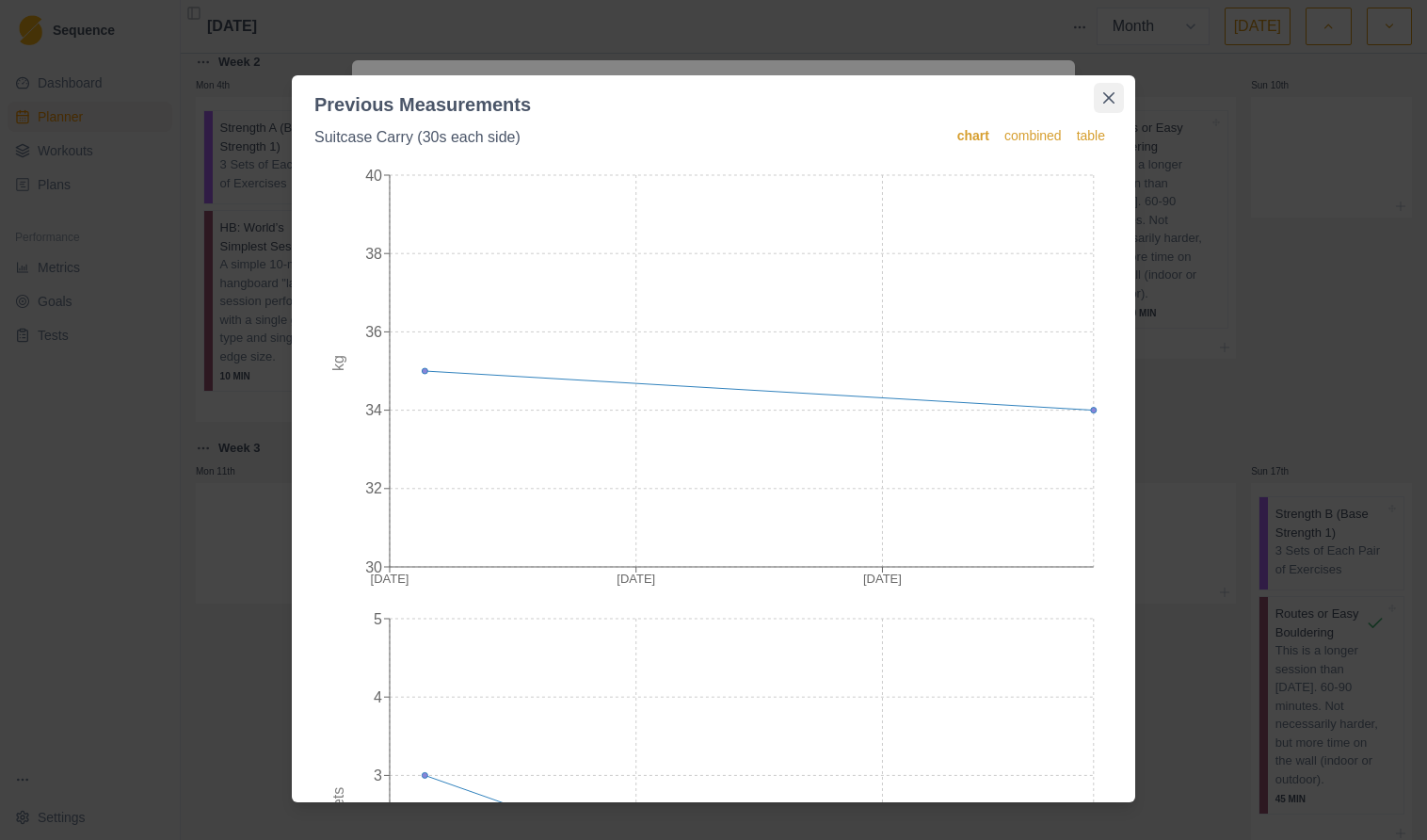
click at [1109, 103] on icon "Close" at bounding box center [1108, 97] width 11 height 11
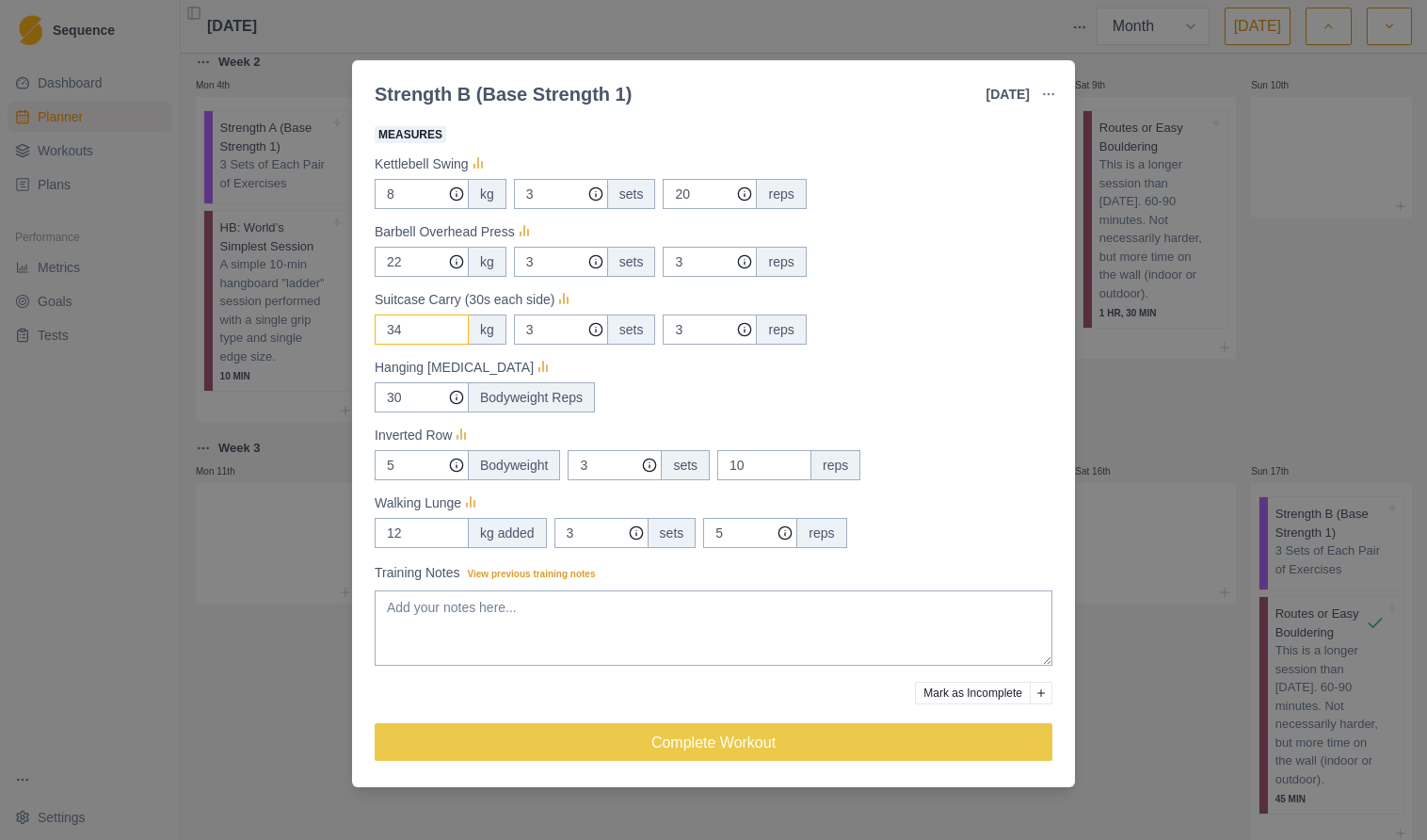
click at [447, 340] on input "34" at bounding box center [421, 329] width 94 height 30
type input "16"
click at [815, 403] on div "30 Bodyweight Reps" at bounding box center [714, 397] width 678 height 30
click at [412, 209] on input "22" at bounding box center [421, 194] width 94 height 30
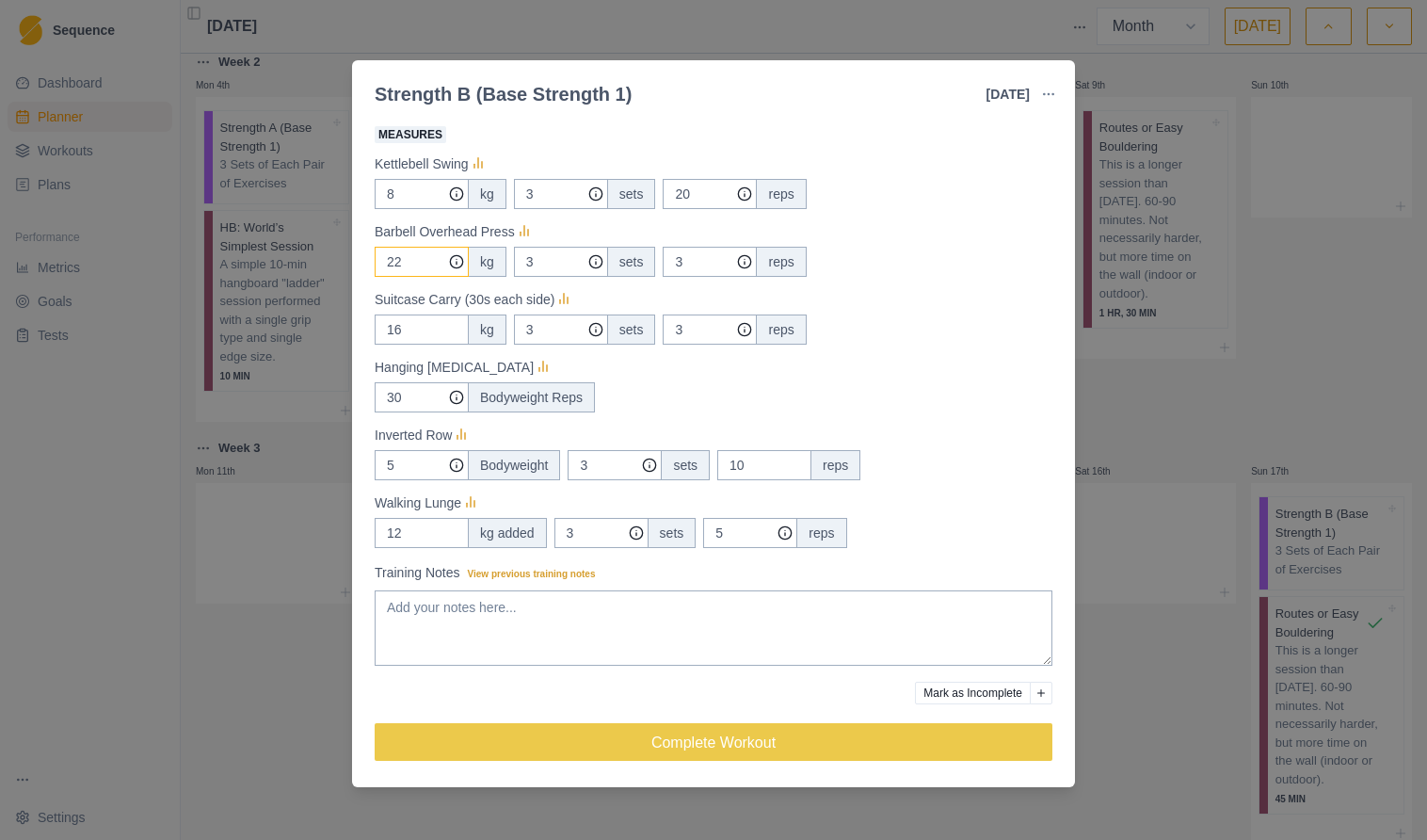
click at [412, 209] on input "22" at bounding box center [421, 194] width 94 height 30
click at [412, 209] on input "40" at bounding box center [421, 194] width 94 height 30
type input "30"
click at [904, 268] on div "30 kg 3 sets 3 reps" at bounding box center [714, 262] width 678 height 30
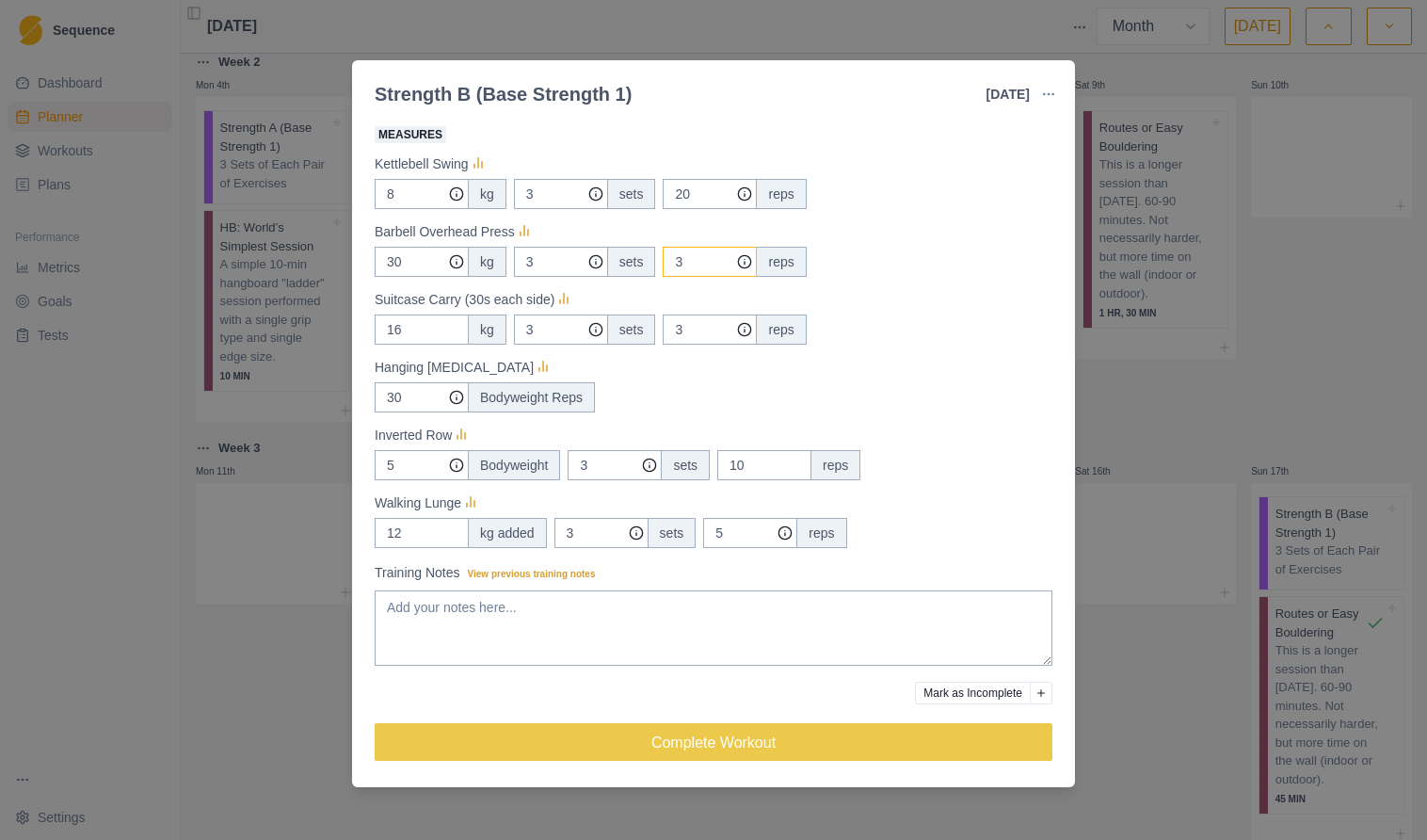
click at [704, 209] on input "3" at bounding box center [710, 194] width 94 height 30
type input "5"
click at [912, 297] on div "Suitcase Carry (30s each side)" at bounding box center [714, 298] width 678 height 23
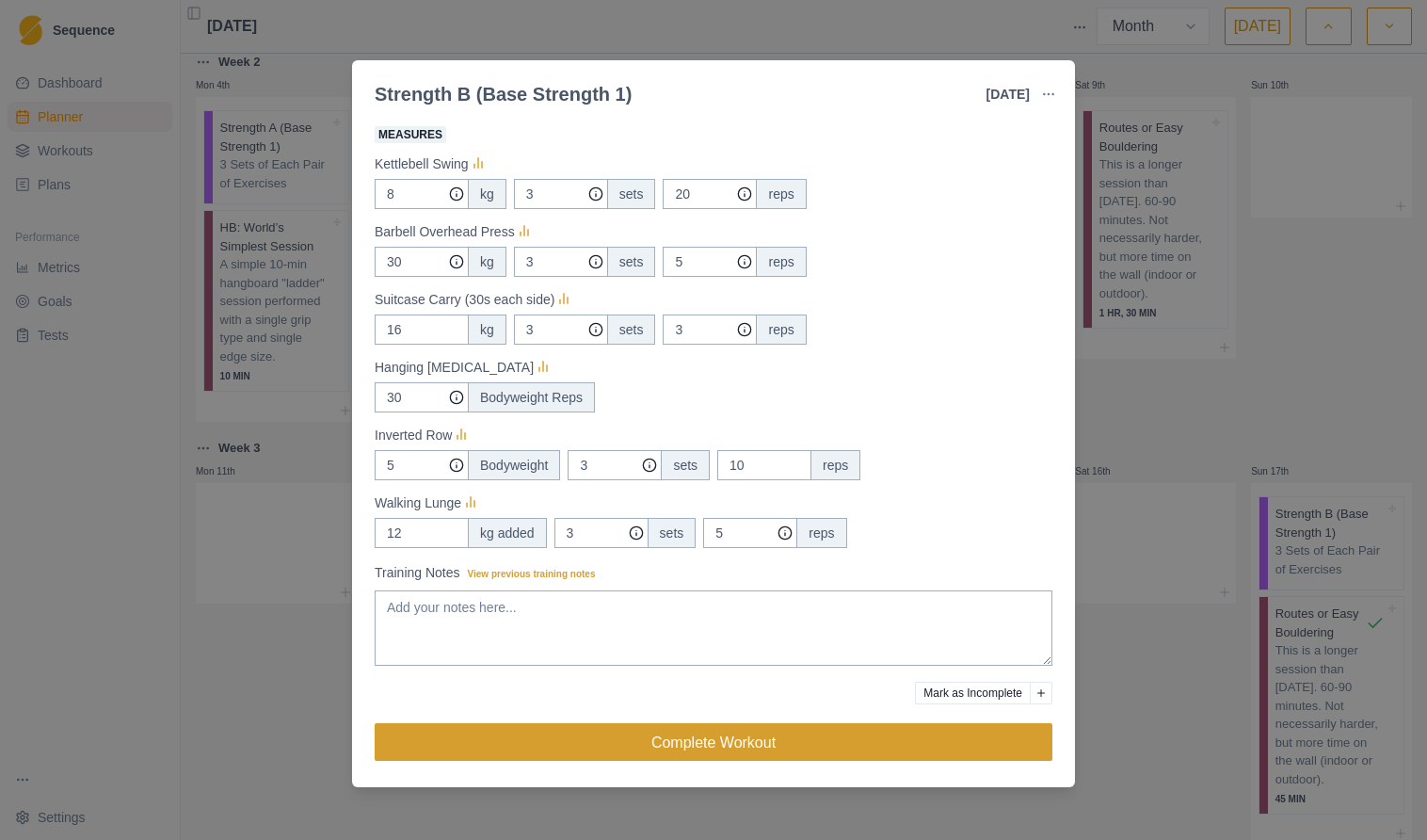
click at [703, 745] on button "Complete Workout" at bounding box center [714, 742] width 678 height 38
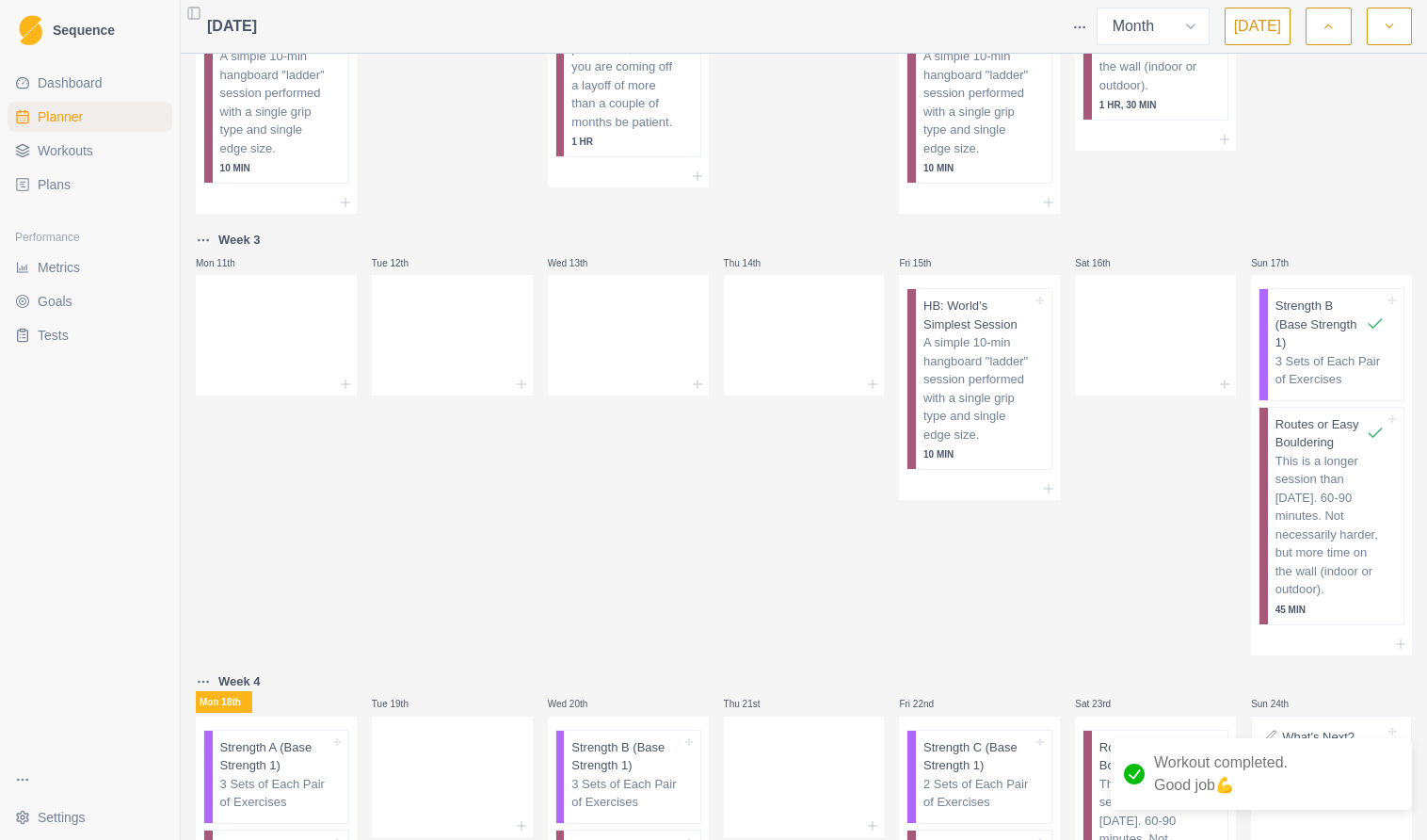
scroll to position [706, 0]
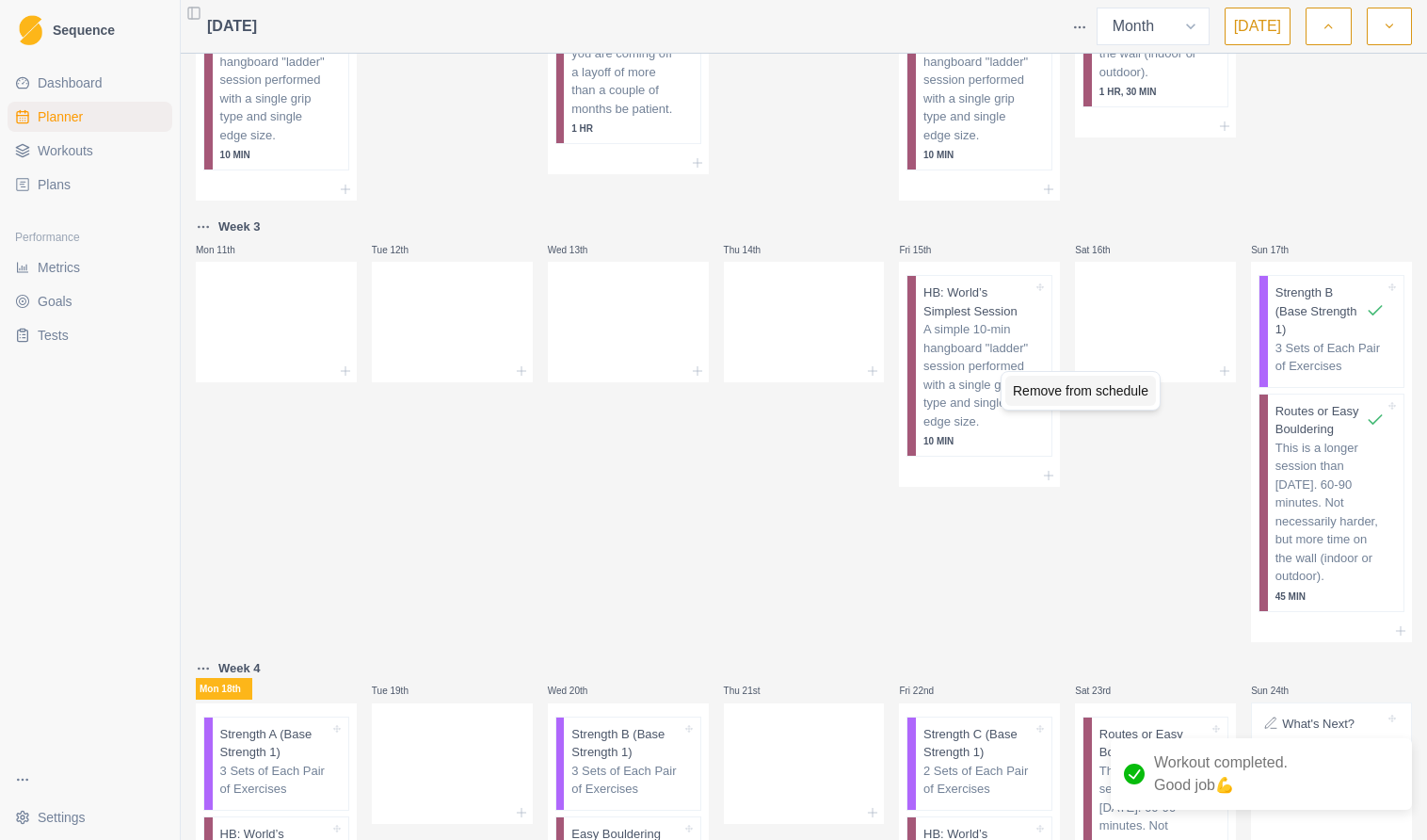
click at [1078, 394] on div "Remove from schedule" at bounding box center [1080, 390] width 150 height 30
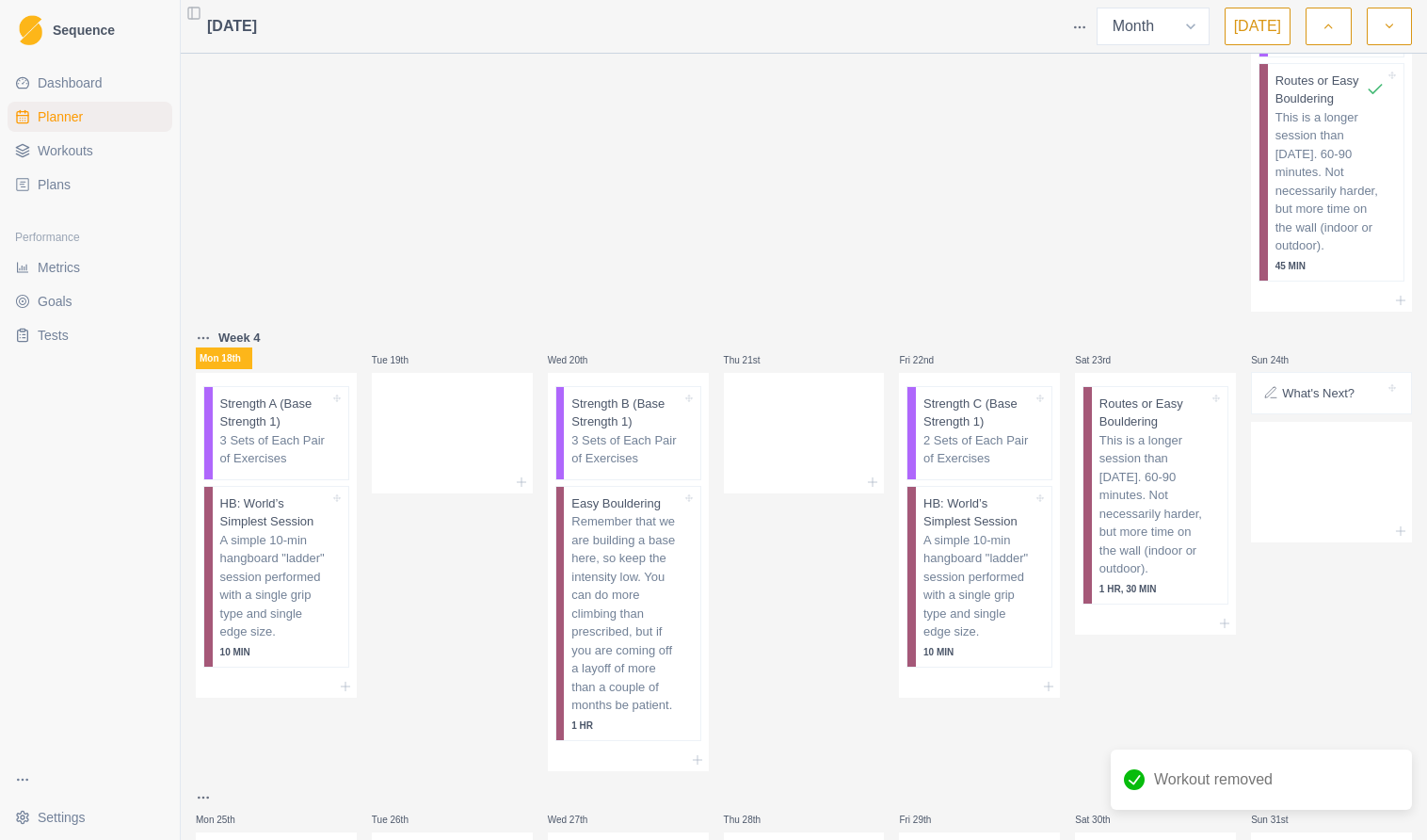
scroll to position [1039, 0]
click at [259, 429] on p "3 Sets of Each Pair of Exercises" at bounding box center [275, 447] width 109 height 37
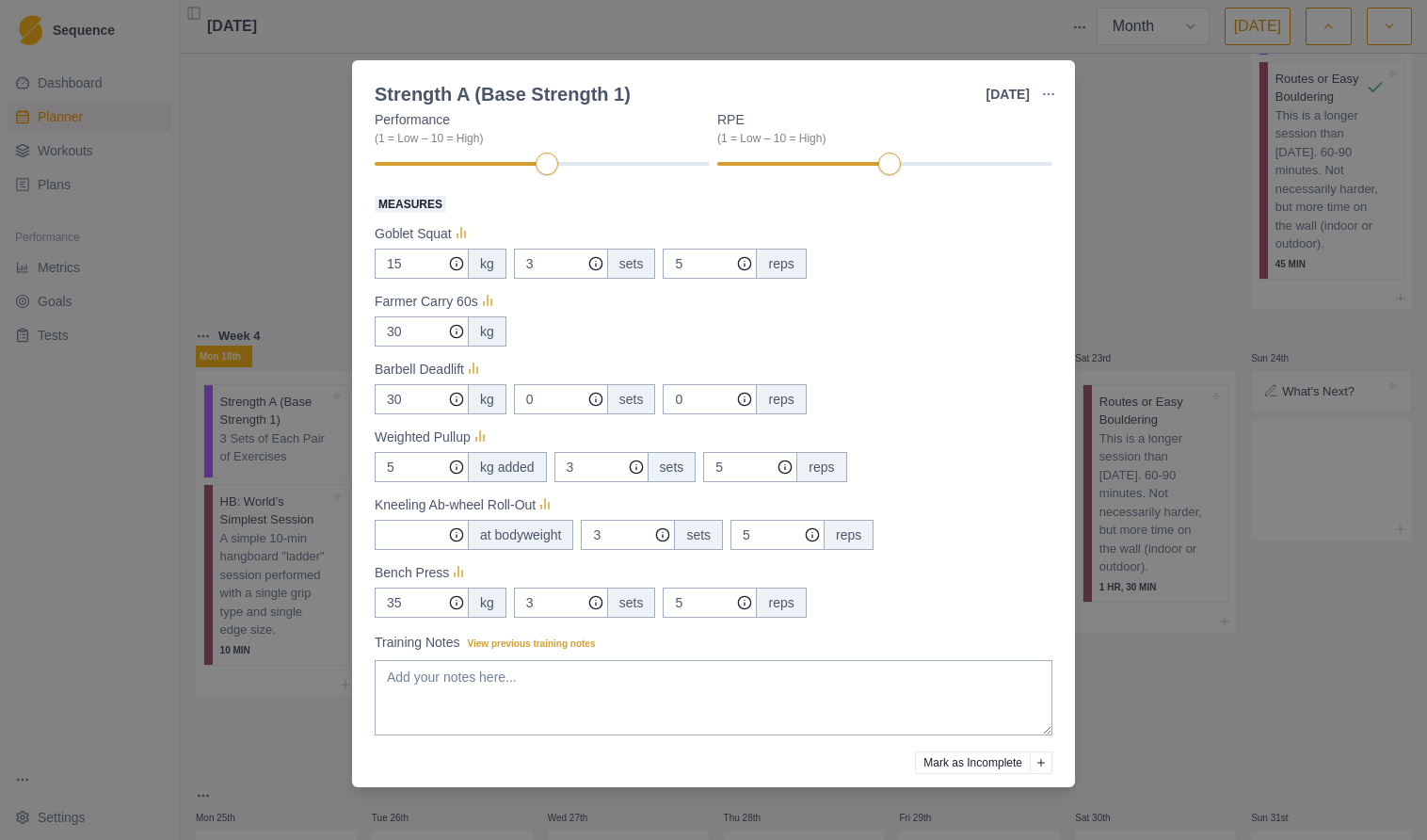
scroll to position [314, 0]
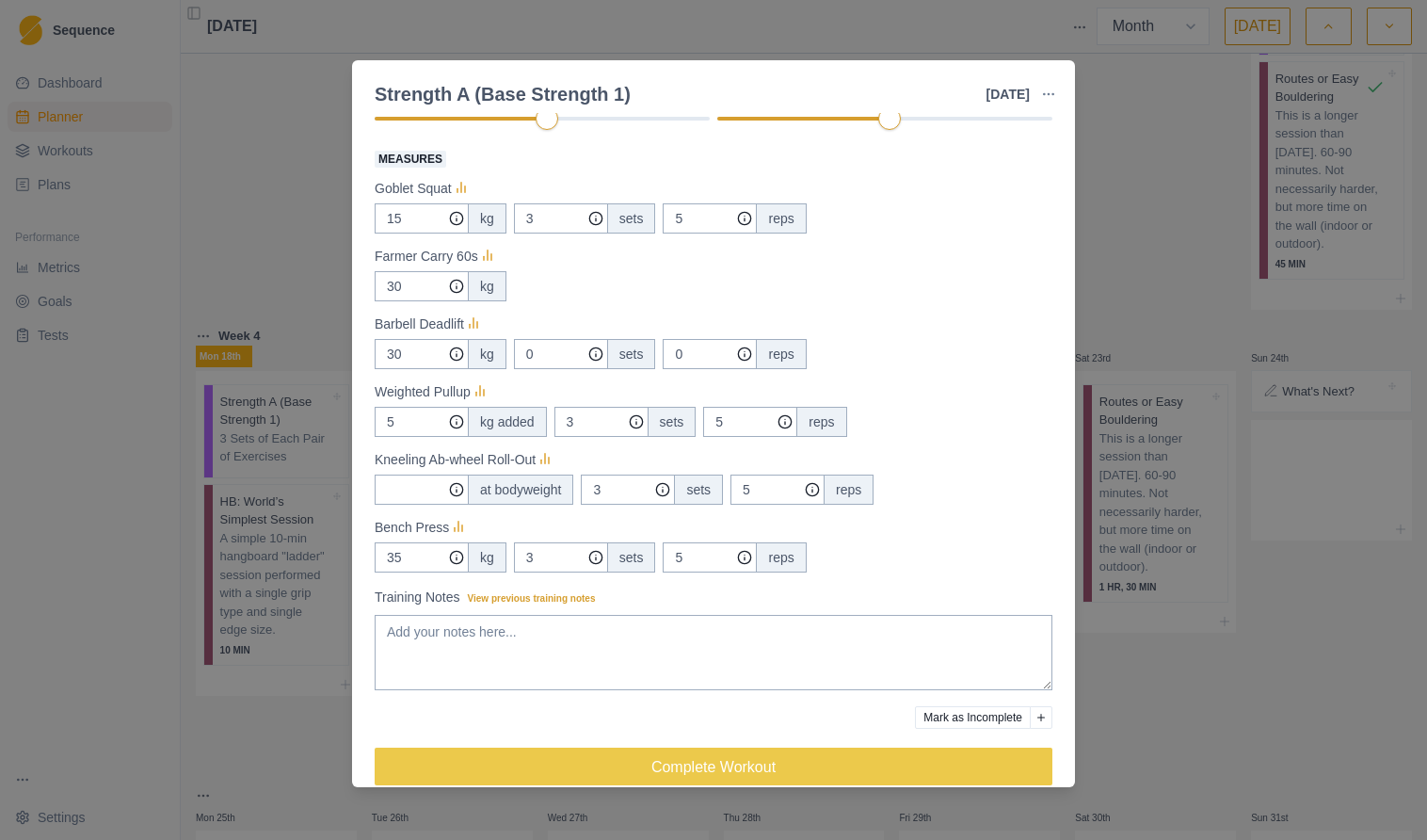
click at [271, 249] on div "Strength A (Base Strength 1) [DATE] Link To Goal View Workout Metrics Edit Orig…" at bounding box center [714, 420] width 1427 height 840
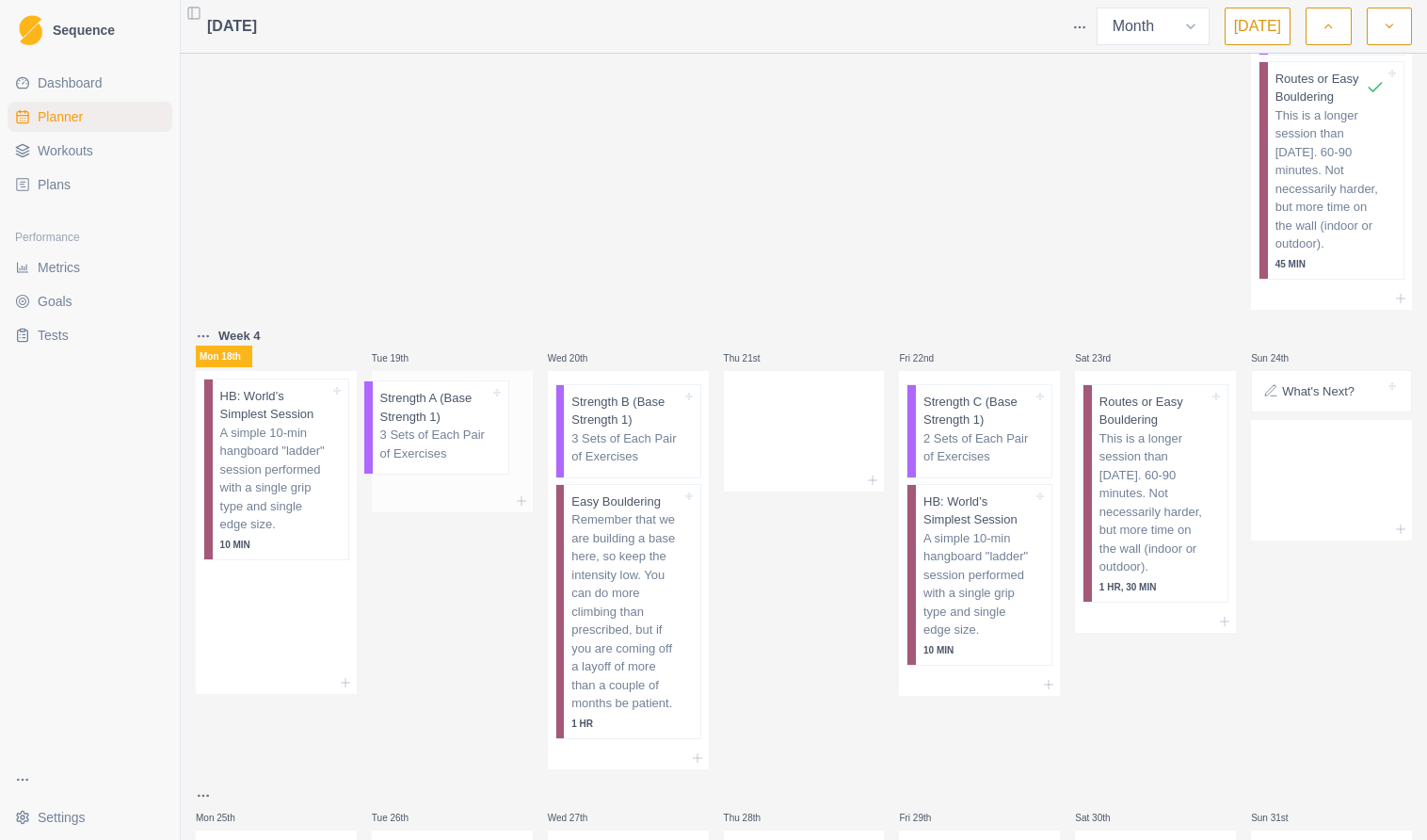
drag, startPoint x: 263, startPoint y: 427, endPoint x: 434, endPoint y: 426, distance: 171.0
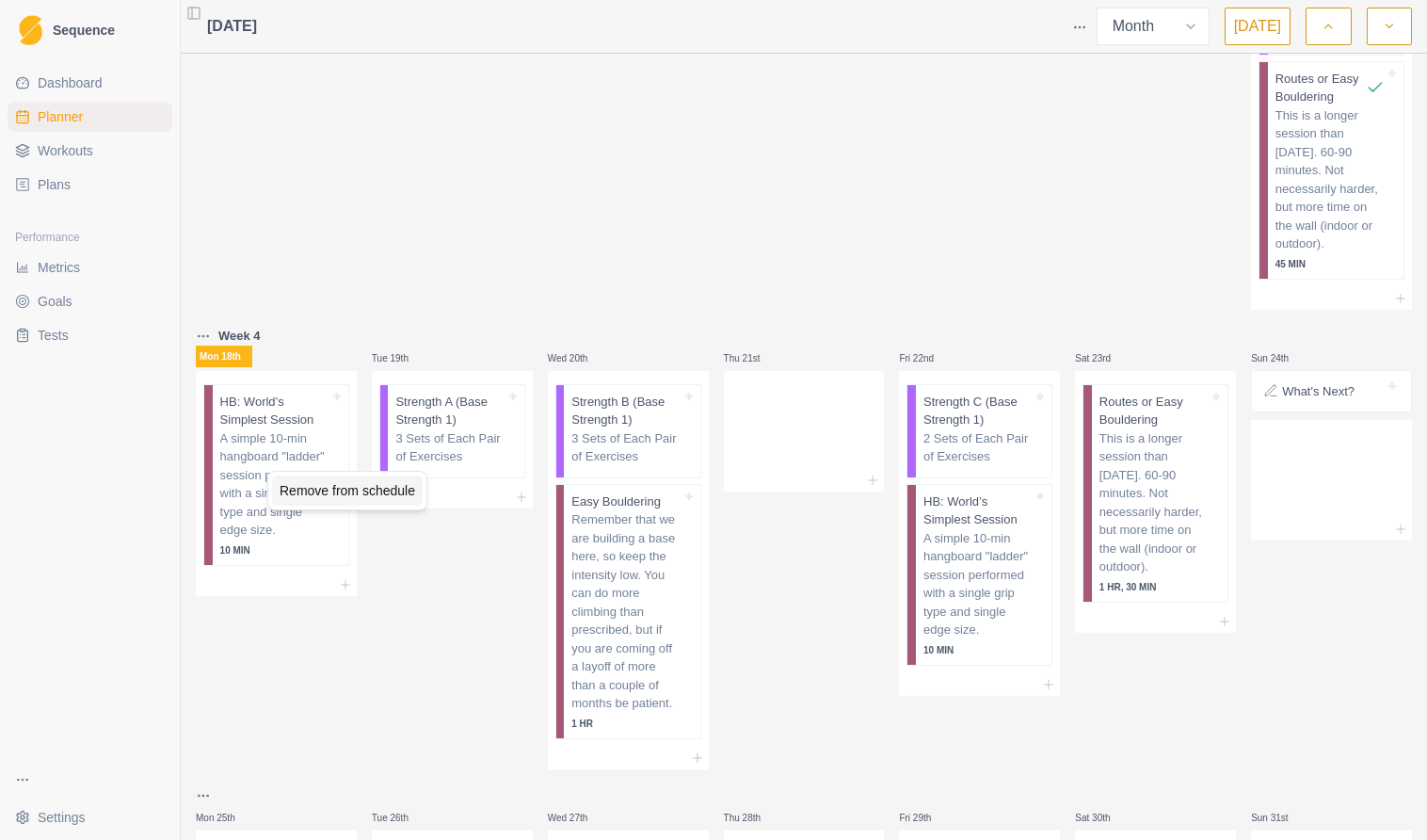
click at [338, 488] on div "Remove from schedule" at bounding box center [347, 490] width 150 height 30
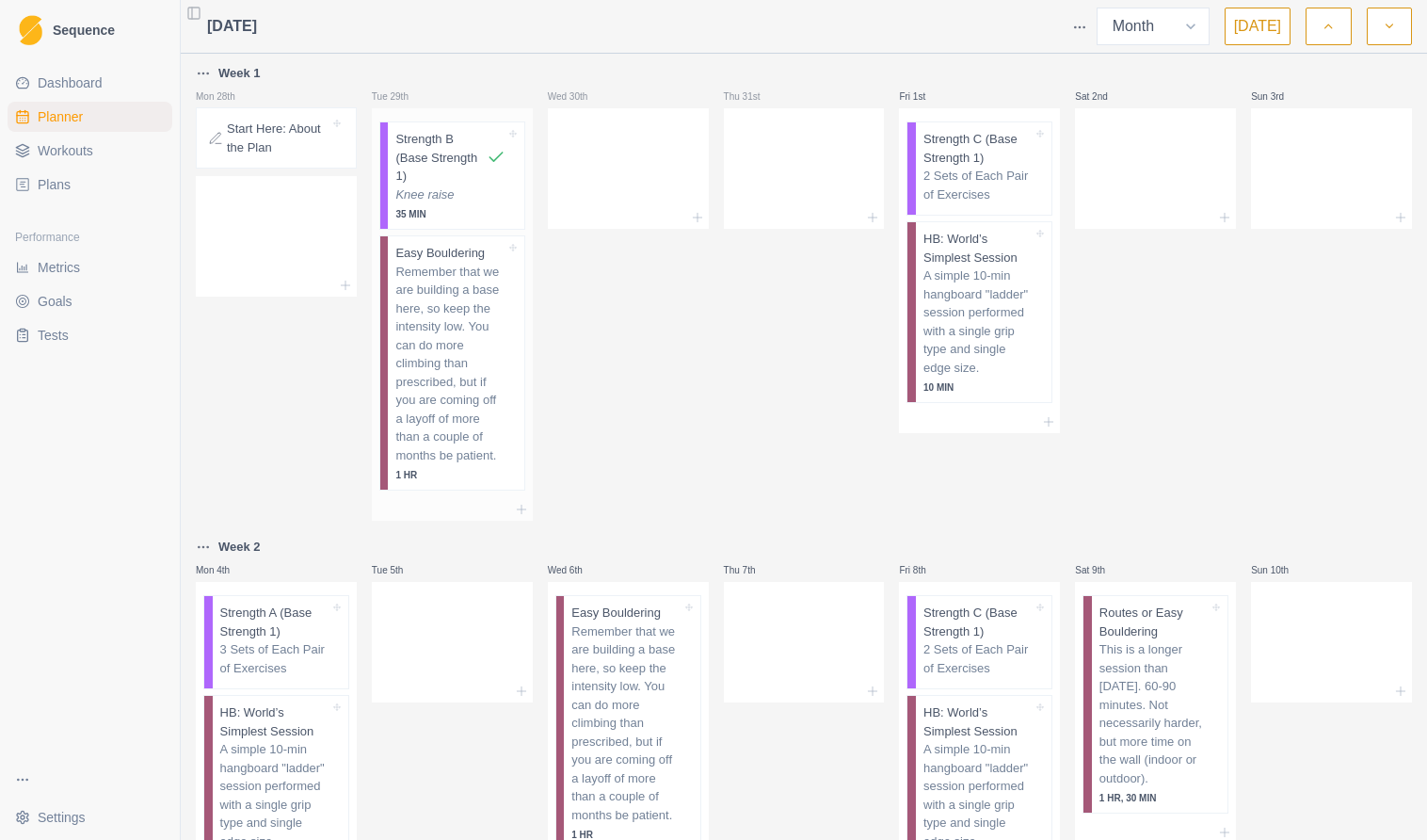
scroll to position [0, 0]
click at [1060, 165] on div "Remove from schedule" at bounding box center [1069, 161] width 150 height 30
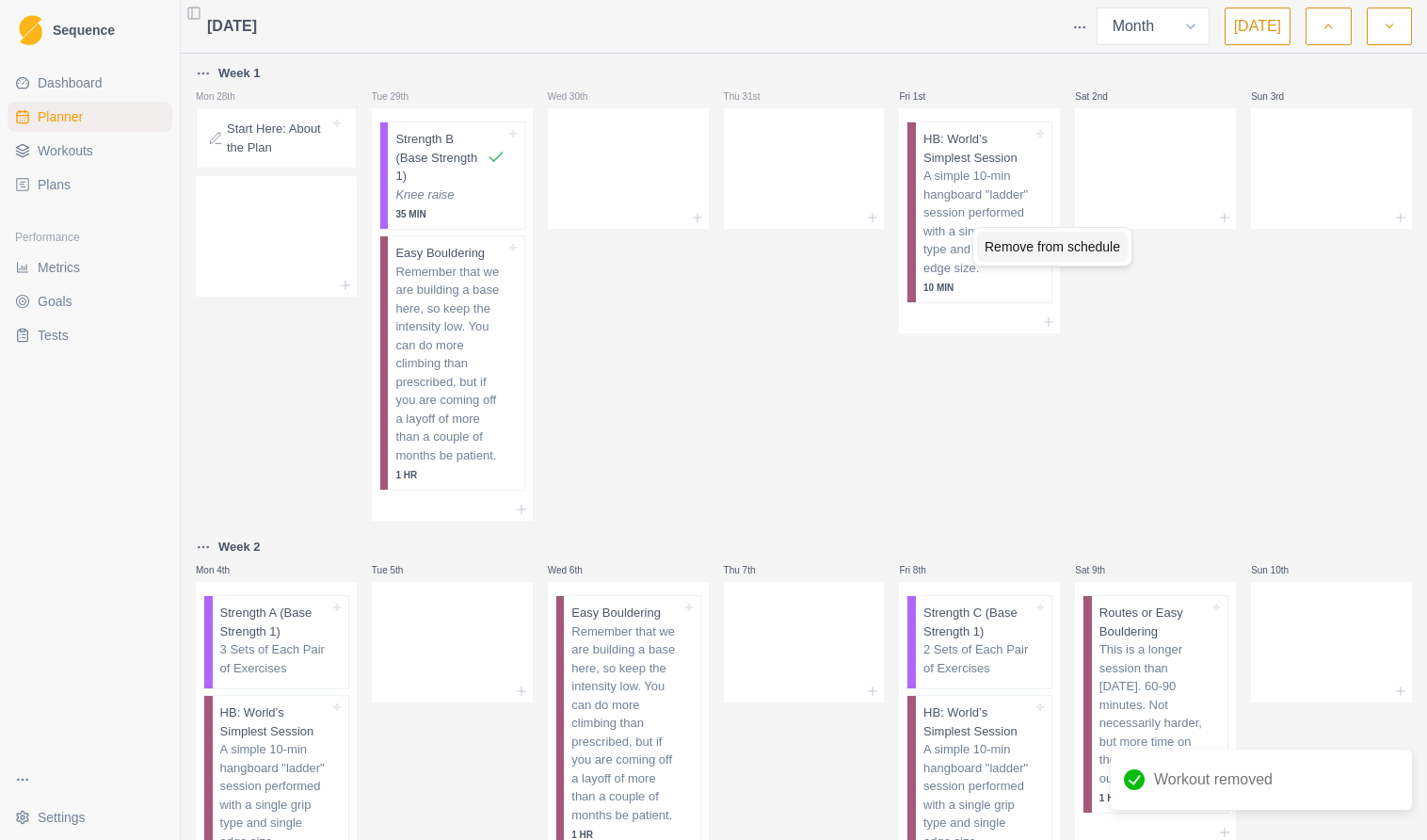
click at [1027, 244] on div "Remove from schedule" at bounding box center [1052, 246] width 150 height 30
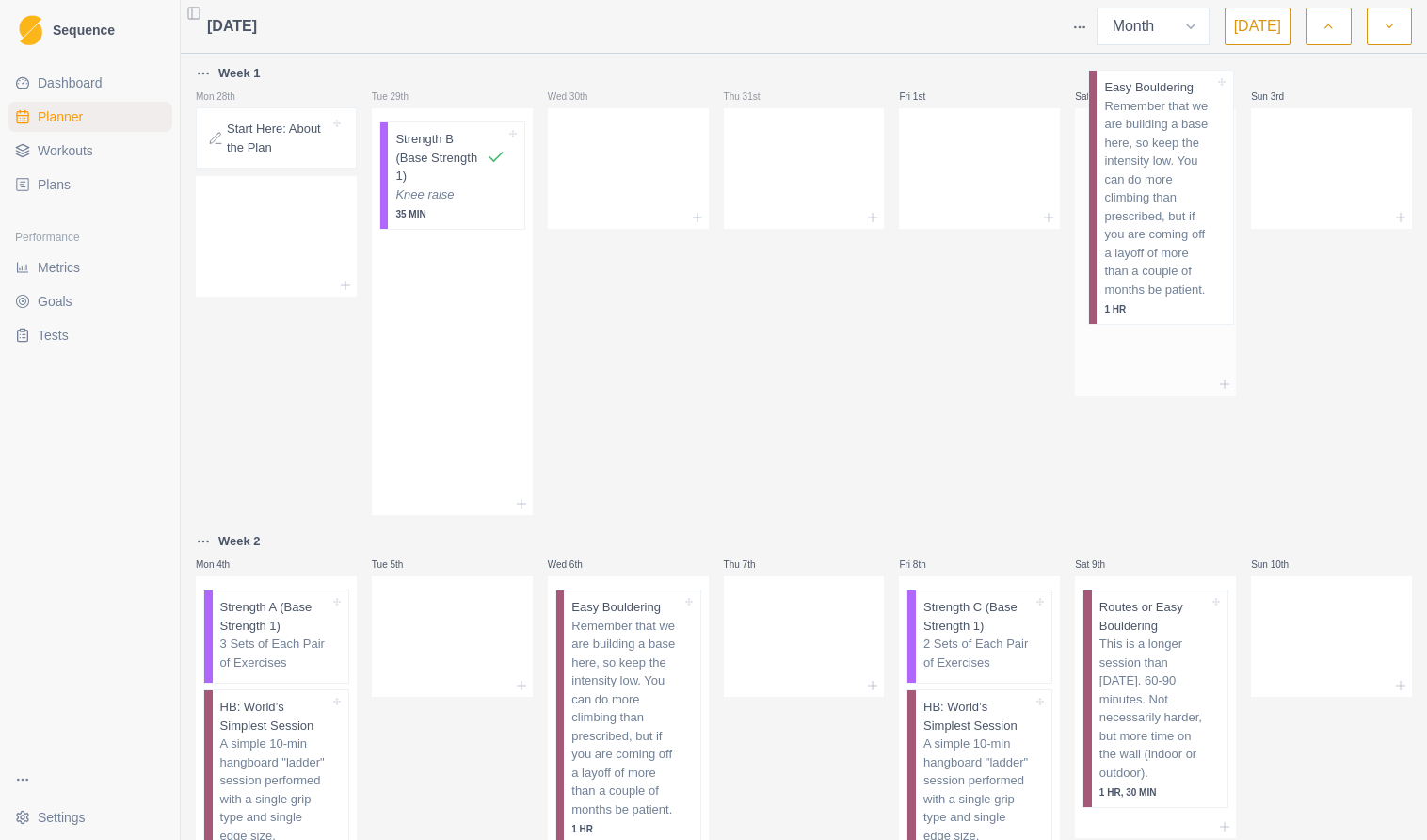
drag, startPoint x: 443, startPoint y: 342, endPoint x: 1157, endPoint y: 178, distance: 732.6
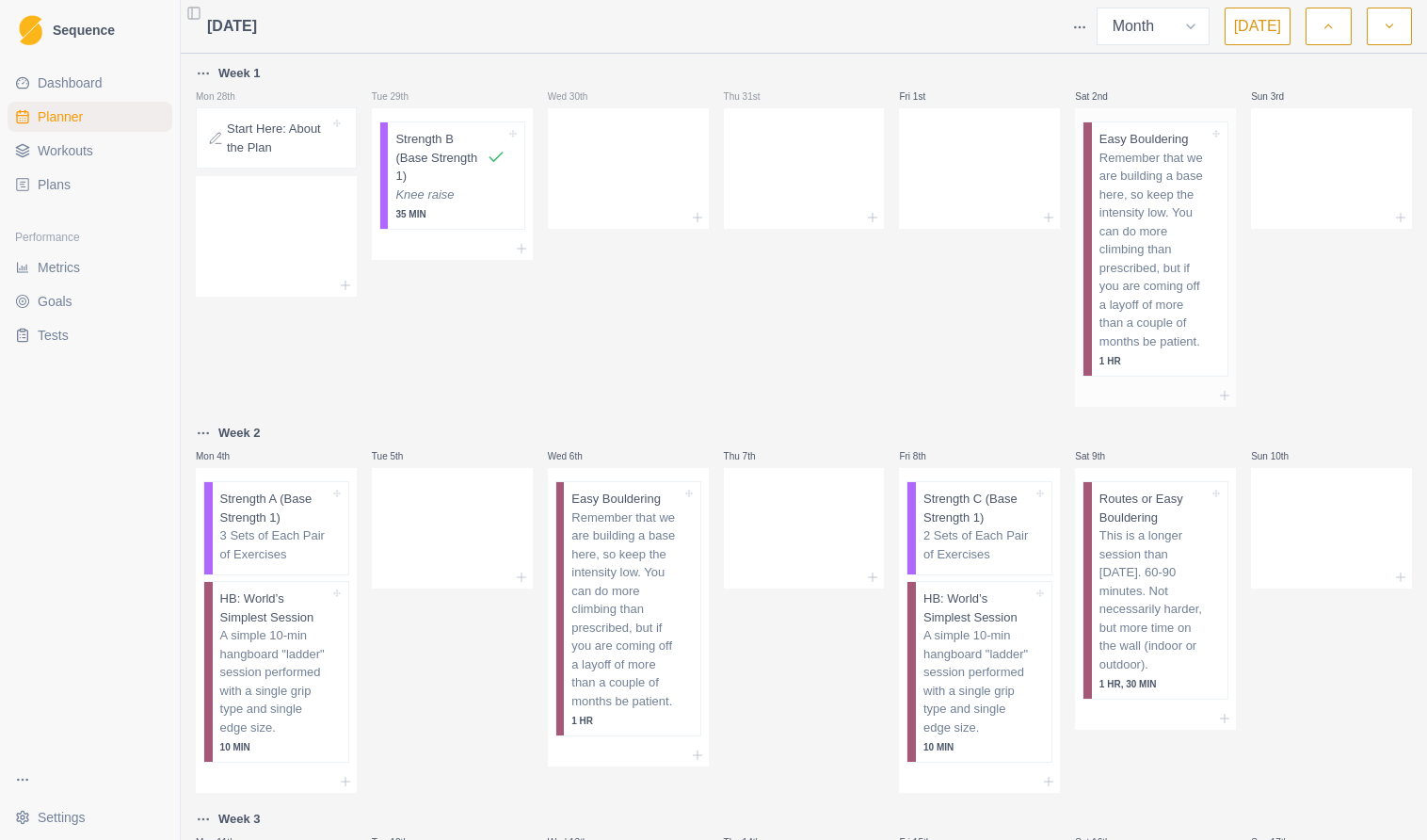
click at [1157, 178] on p "Remember that we are building a base here, so keep the intensity low. You can d…" at bounding box center [1154, 250] width 109 height 203
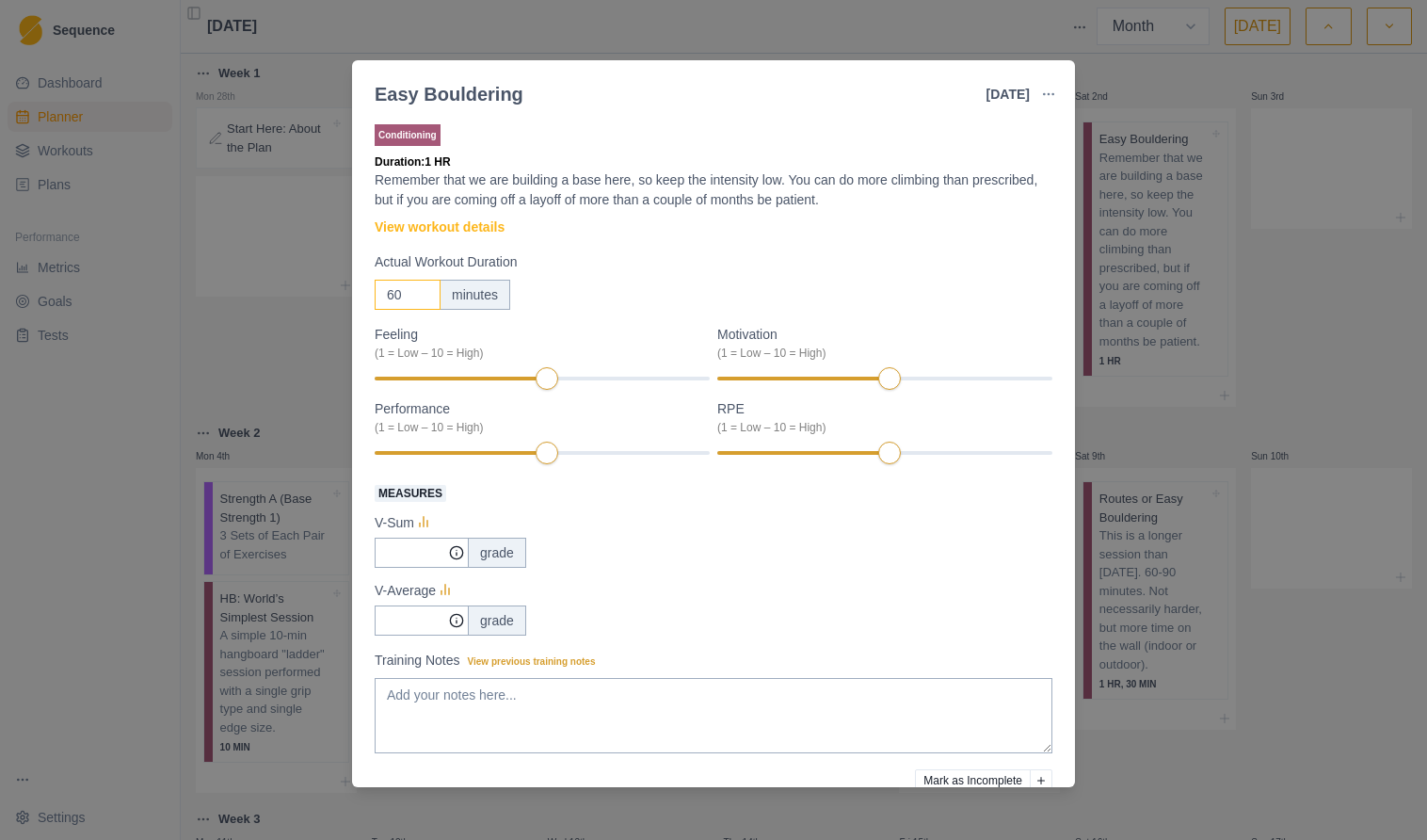
click at [387, 297] on div "Easy Bouldering [DATE] Link To Goal View Workout Metrics Edit Original Workout …" at bounding box center [714, 420] width 1427 height 840
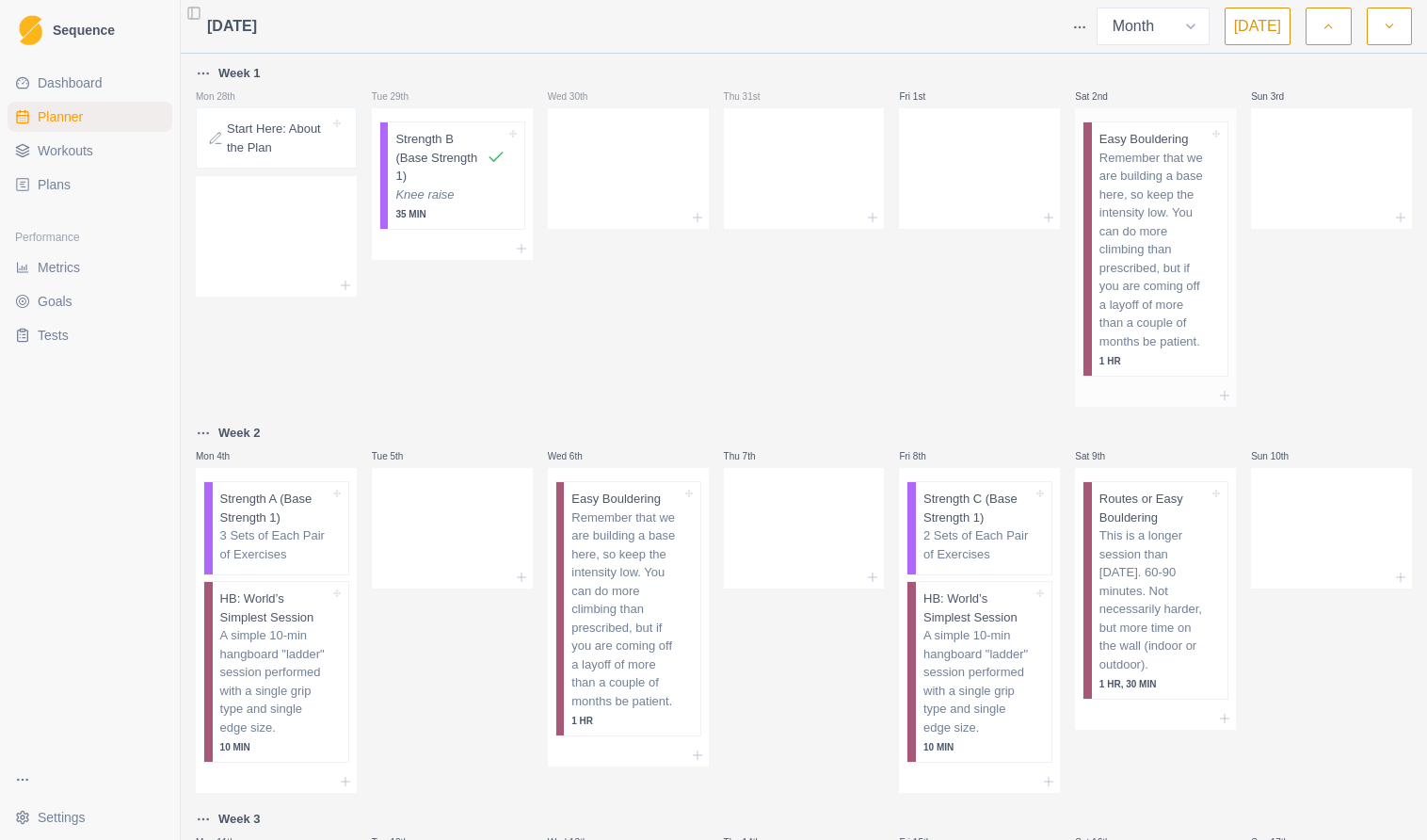
click at [1144, 223] on p "Remember that we are building a base here, so keep the intensity low. You can d…" at bounding box center [1154, 250] width 109 height 203
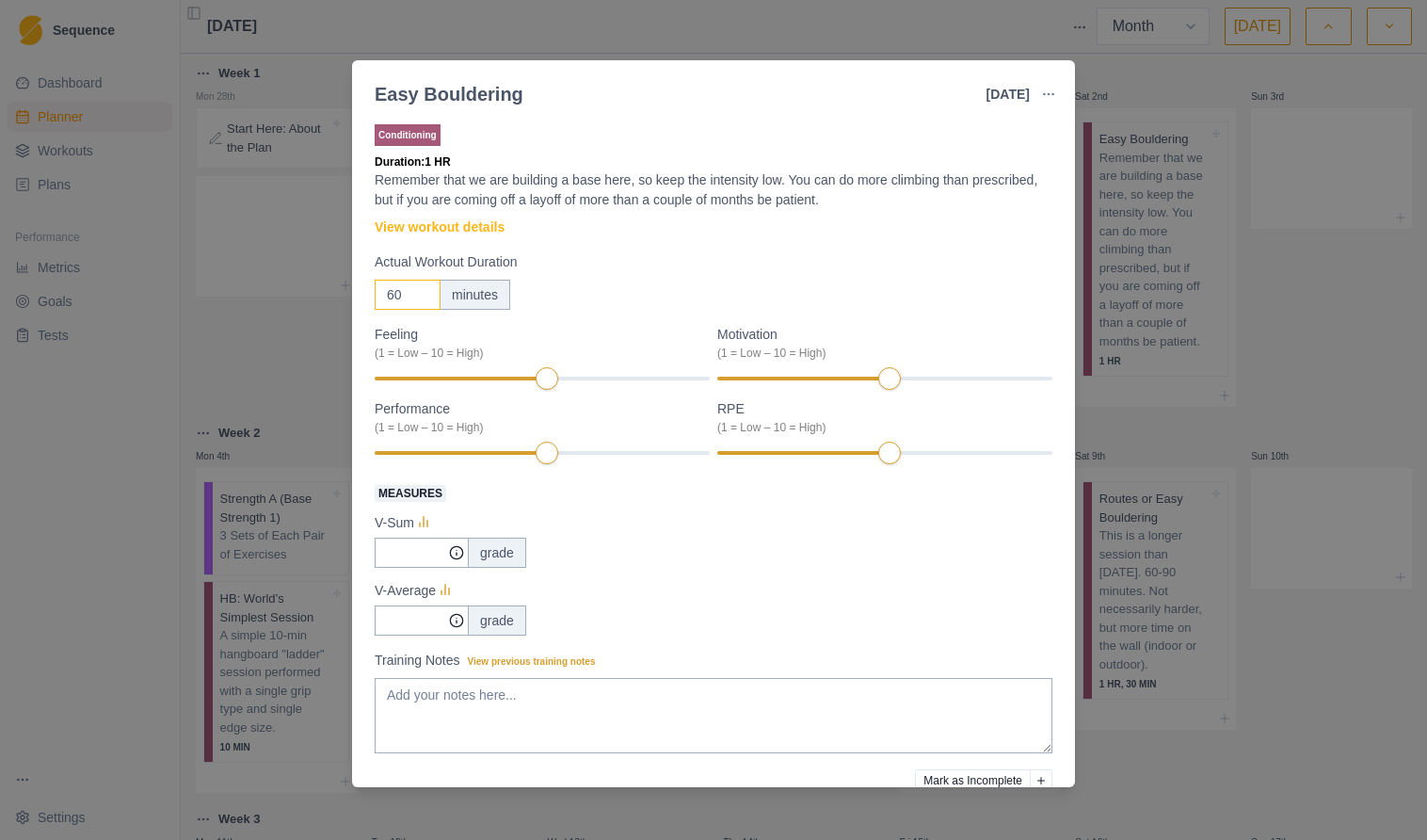
click at [400, 292] on input "60" at bounding box center [407, 294] width 66 height 30
type input "180"
click at [703, 276] on div "Actual Workout Duration 180 minutes" at bounding box center [714, 281] width 678 height 57
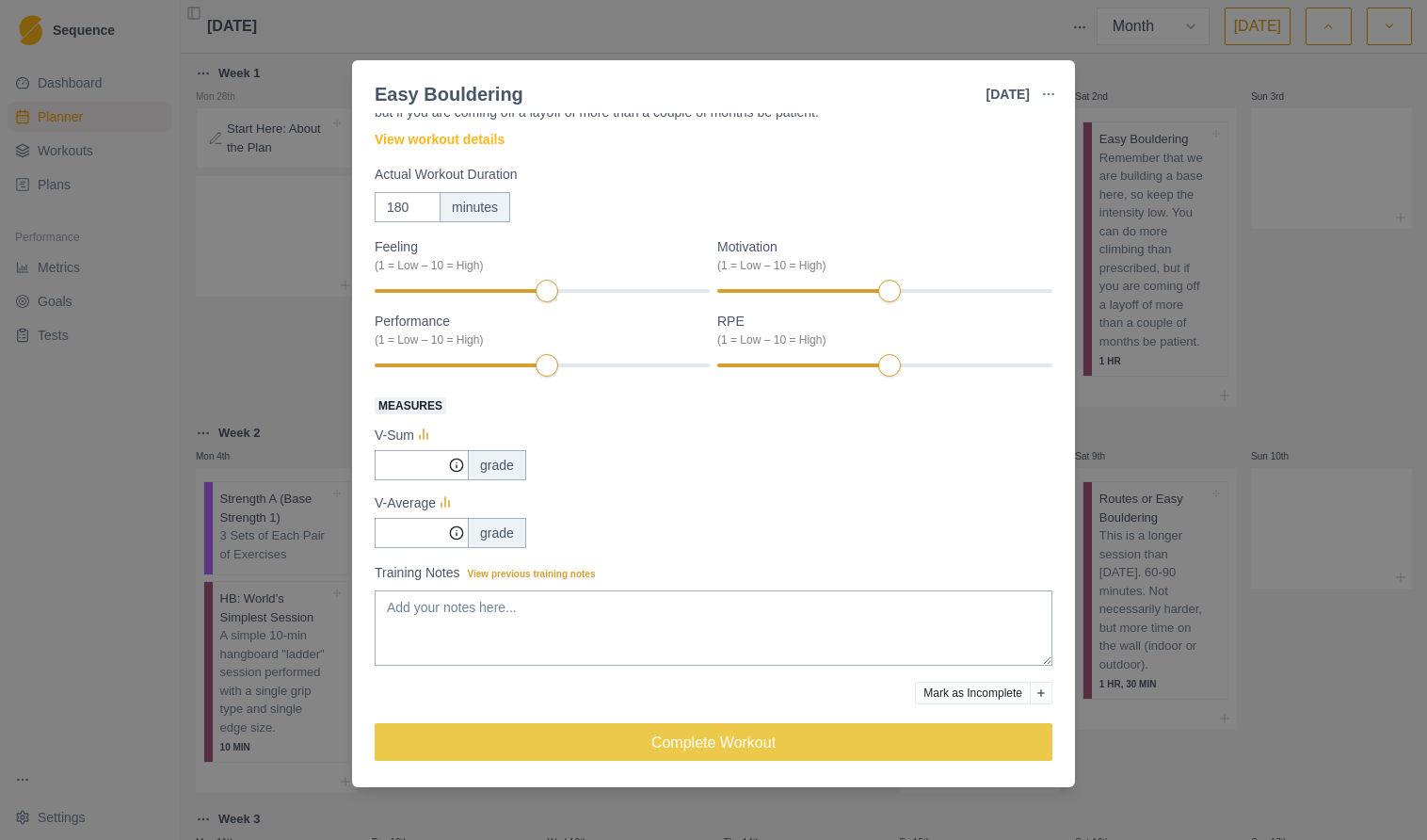
scroll to position [89, 0]
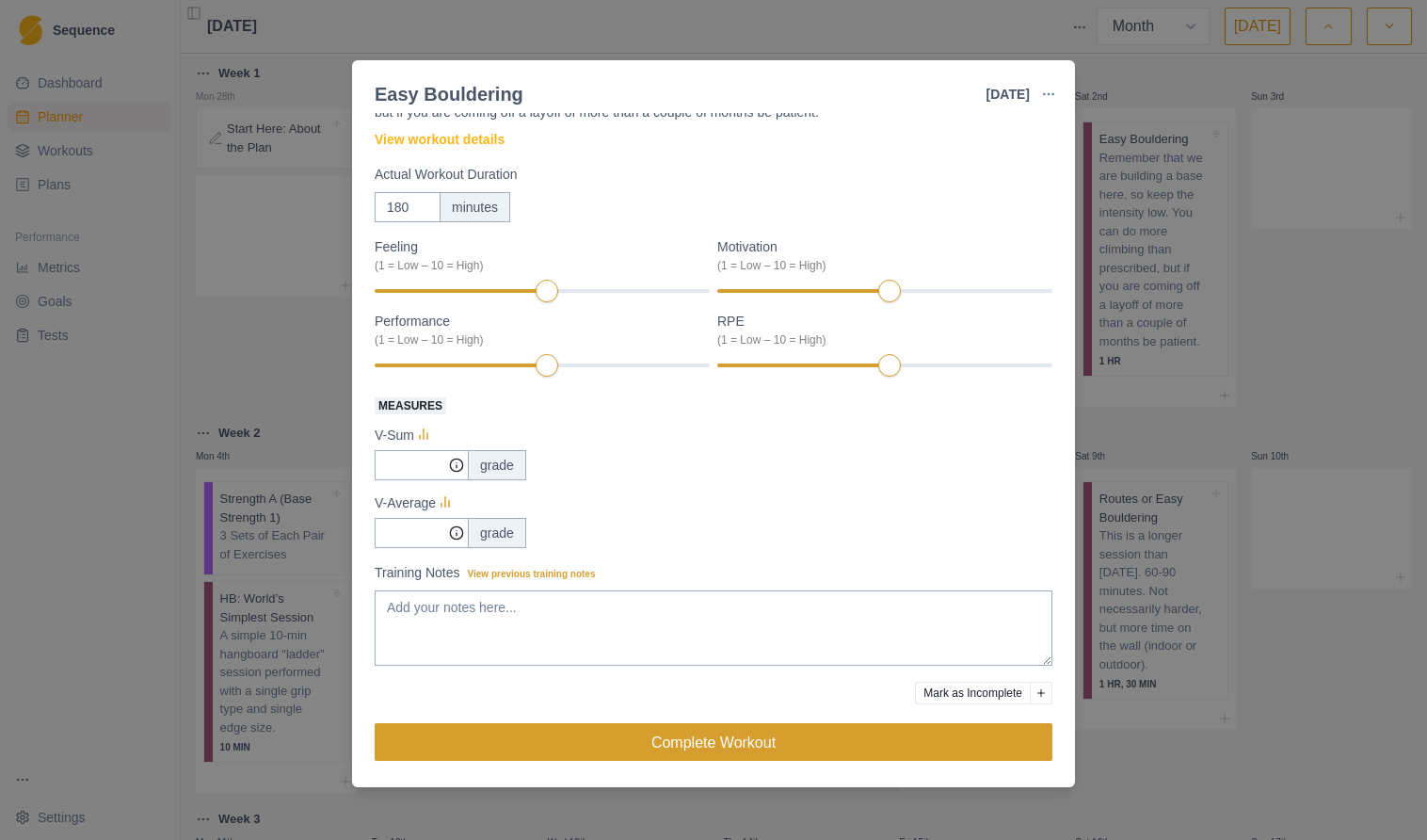
click at [709, 746] on button "Complete Workout" at bounding box center [714, 742] width 678 height 38
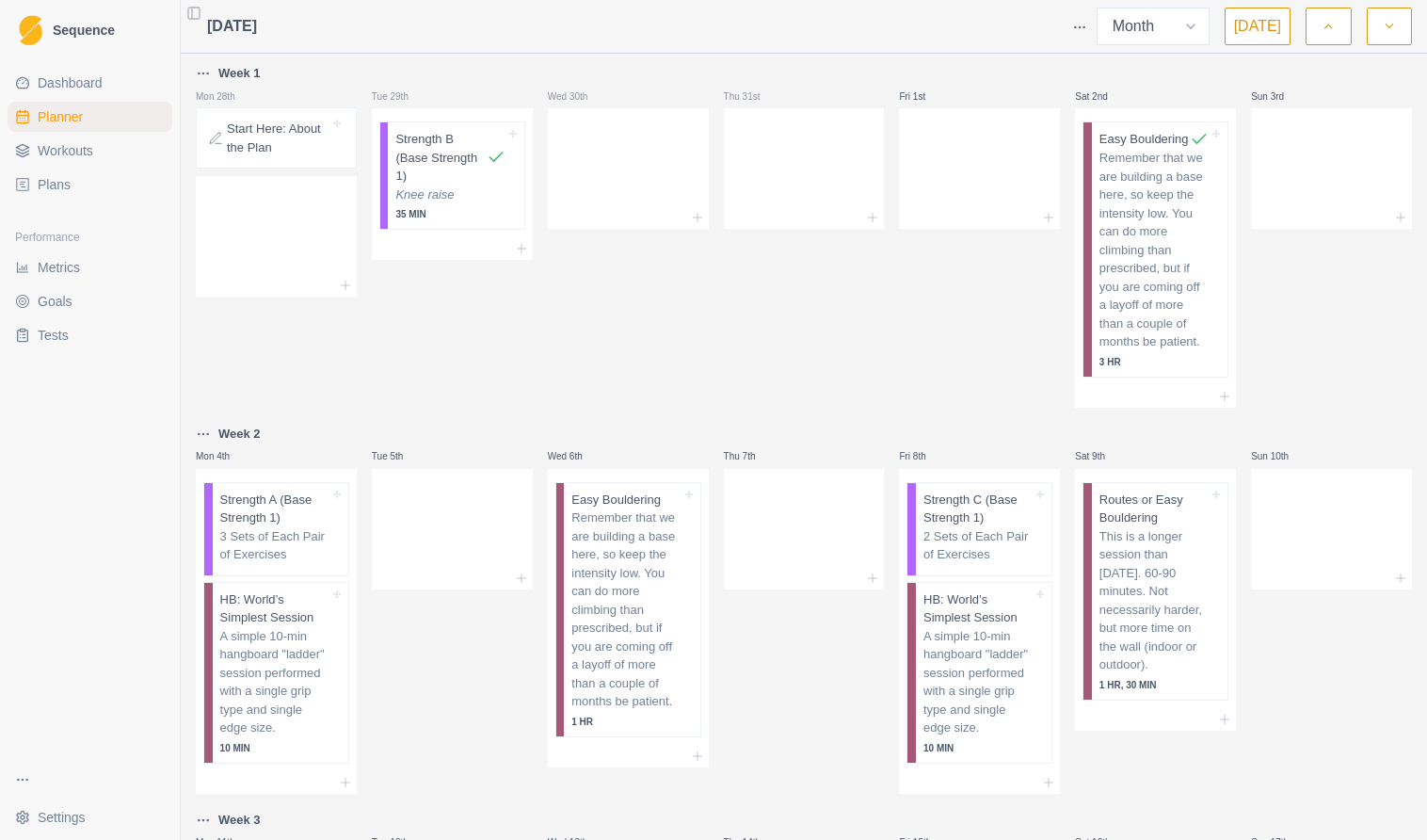
click at [339, 379] on div "Week 1 Mon 28th Start Here: About the Plan" at bounding box center [276, 235] width 161 height 346
